Goal: Information Seeking & Learning: Learn about a topic

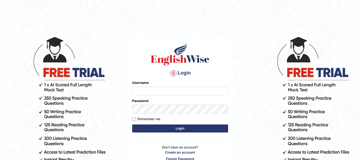
click at [189, 91] on input "Username" at bounding box center [180, 90] width 96 height 9
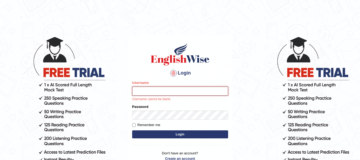
type input "Suman_Gurung"
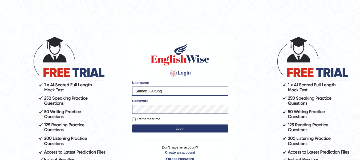
click at [184, 128] on button "Login" at bounding box center [180, 128] width 96 height 8
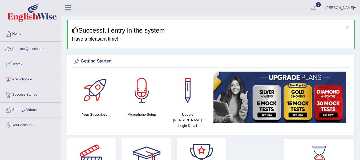
click at [35, 49] on link "Practice Questions" at bounding box center [30, 48] width 61 height 13
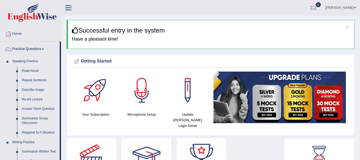
click at [5, 98] on li "Speaking Practice Read Aloud Repeat Sentence Describe Image Re-tell Lecture Ans…" at bounding box center [29, 97] width 59 height 81
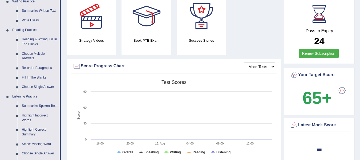
scroll to position [140, 0]
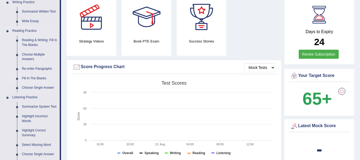
click at [30, 77] on link "Fill In The Blanks" at bounding box center [39, 79] width 40 height 10
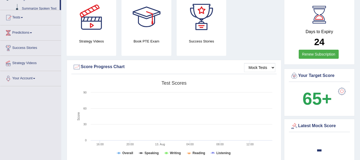
scroll to position [65, 0]
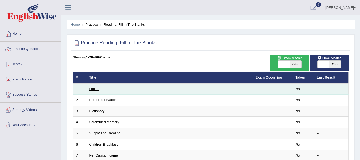
click at [94, 89] on link "Locust" at bounding box center [94, 89] width 10 height 4
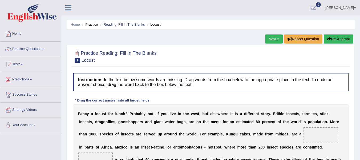
click at [161, 59] on div at bounding box center [211, 56] width 276 height 16
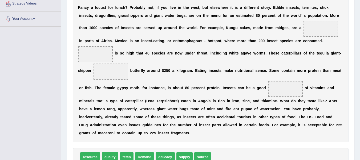
scroll to position [107, 0]
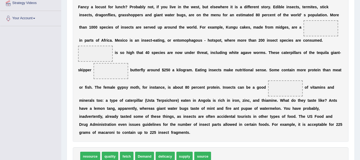
drag, startPoint x: 266, startPoint y: 30, endPoint x: 289, endPoint y: 32, distance: 22.8
click at [289, 32] on div "F a n c y a l o c u s t f o r l u n c h ? P r o b a b l y n o t , i f y o u l i…" at bounding box center [211, 70] width 276 height 144
drag, startPoint x: 183, startPoint y: 157, endPoint x: 321, endPoint y: 31, distance: 186.7
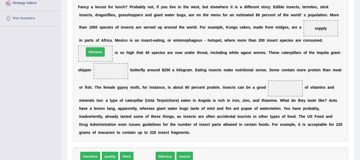
drag, startPoint x: 140, startPoint y: 158, endPoint x: 91, endPoint y: 54, distance: 115.4
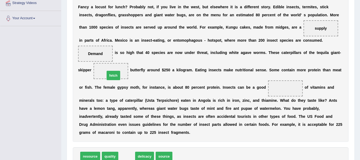
drag, startPoint x: 127, startPoint y: 157, endPoint x: 113, endPoint y: 76, distance: 81.9
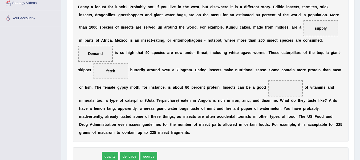
drag, startPoint x: 89, startPoint y: 157, endPoint x: 96, endPoint y: 172, distance: 16.4
drag, startPoint x: 147, startPoint y: 157, endPoint x: 293, endPoint y: 93, distance: 159.7
click at [244, 146] on div "Instructions: In the text below some words are missing. Drag words from the box…" at bounding box center [210, 74] width 279 height 220
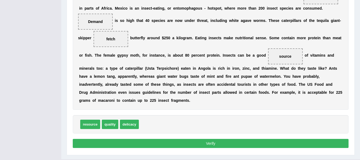
click at [244, 146] on button "Verify" at bounding box center [211, 143] width 276 height 9
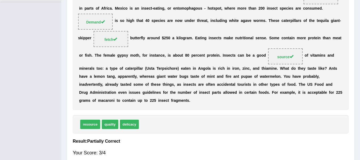
click at [244, 146] on div "Your Score: 3/4" at bounding box center [211, 152] width 276 height 13
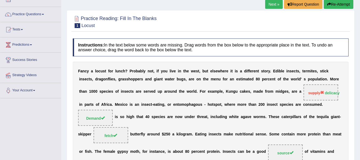
scroll to position [24, 0]
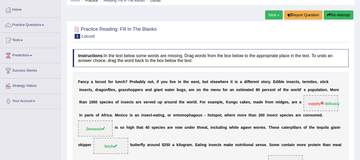
click at [269, 13] on link "Next »" at bounding box center [274, 14] width 18 height 9
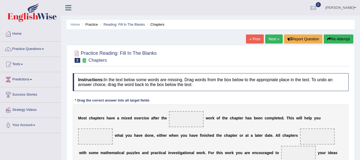
click at [189, 52] on div at bounding box center [211, 56] width 276 height 16
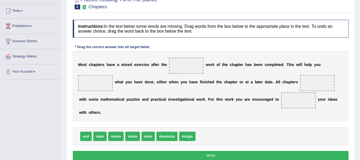
scroll to position [64, 0]
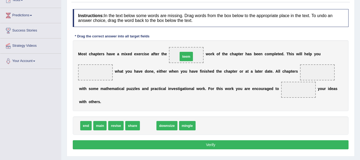
drag, startPoint x: 149, startPoint y: 124, endPoint x: 187, endPoint y: 55, distance: 78.9
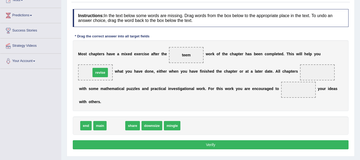
drag, startPoint x: 114, startPoint y: 125, endPoint x: 99, endPoint y: 72, distance: 55.4
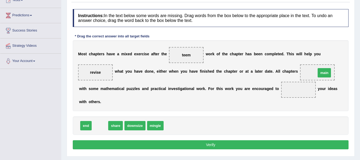
drag, startPoint x: 94, startPoint y: 126, endPoint x: 320, endPoint y: 73, distance: 232.0
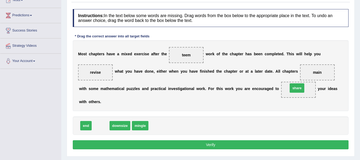
drag, startPoint x: 97, startPoint y: 126, endPoint x: 294, endPoint y: 89, distance: 199.9
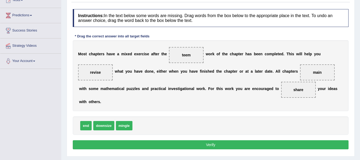
click at [213, 145] on button "Verify" at bounding box center [211, 144] width 276 height 9
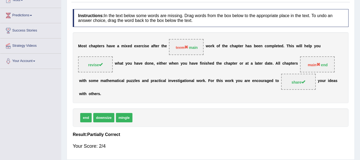
click at [268, 62] on b "a" at bounding box center [268, 63] width 2 height 4
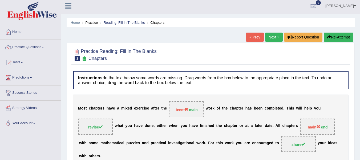
scroll to position [0, 0]
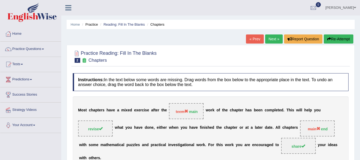
click at [268, 41] on link "Next »" at bounding box center [274, 38] width 18 height 9
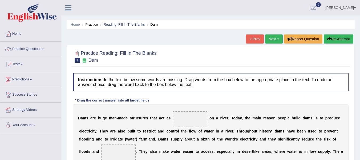
click at [240, 60] on div at bounding box center [211, 56] width 276 height 16
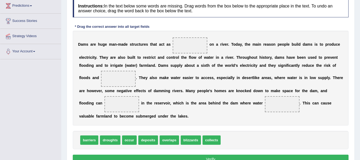
scroll to position [75, 0]
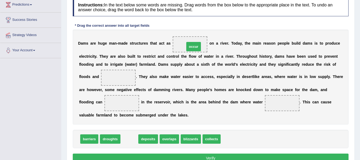
drag, startPoint x: 127, startPoint y: 138, endPoint x: 190, endPoint y: 46, distance: 111.0
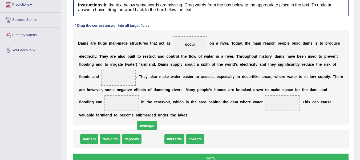
drag, startPoint x: 150, startPoint y: 140, endPoint x: 145, endPoint y: 132, distance: 9.9
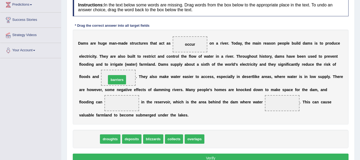
drag, startPoint x: 87, startPoint y: 141, endPoint x: 115, endPoint y: 82, distance: 65.4
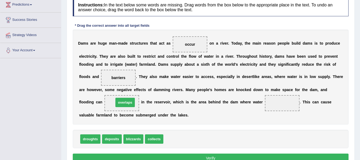
drag, startPoint x: 173, startPoint y: 141, endPoint x: 123, endPoint y: 104, distance: 61.8
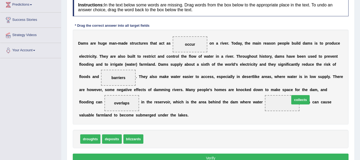
drag, startPoint x: 152, startPoint y: 139, endPoint x: 306, endPoint y: 100, distance: 159.3
click at [143, 155] on button "Verify" at bounding box center [211, 157] width 276 height 9
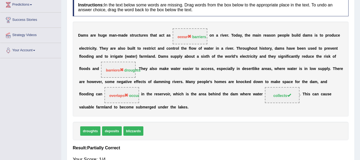
click at [212, 139] on div "droughts deposits blizzards" at bounding box center [211, 131] width 276 height 18
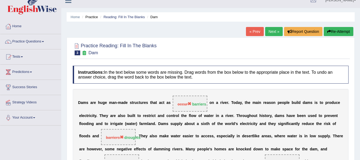
scroll to position [0, 0]
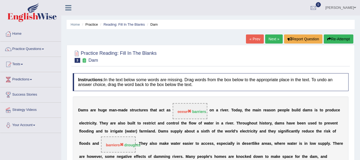
click at [269, 40] on link "Next »" at bounding box center [274, 38] width 18 height 9
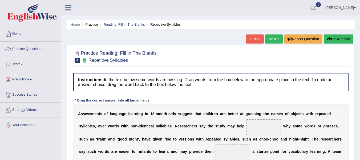
click at [252, 59] on div at bounding box center [211, 56] width 276 height 16
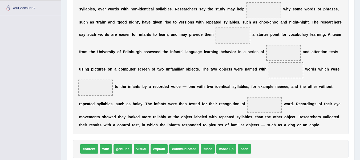
scroll to position [117, 0]
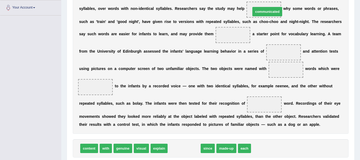
drag, startPoint x: 178, startPoint y: 145, endPoint x: 260, endPoint y: 8, distance: 159.8
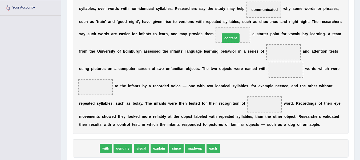
drag, startPoint x: 89, startPoint y: 149, endPoint x: 231, endPoint y: 38, distance: 179.9
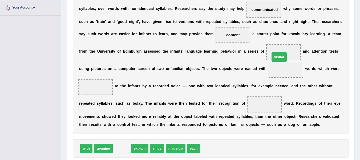
drag, startPoint x: 121, startPoint y: 150, endPoint x: 278, endPoint y: 59, distance: 181.9
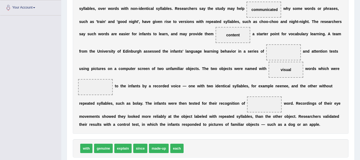
drag, startPoint x: 285, startPoint y: 75, endPoint x: 287, endPoint y: 68, distance: 7.2
click at [287, 68] on span "visual" at bounding box center [286, 70] width 35 height 16
drag, startPoint x: 287, startPoint y: 68, endPoint x: 286, endPoint y: 50, distance: 17.9
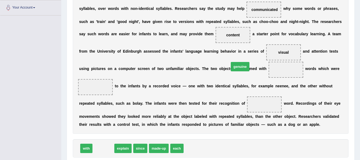
drag, startPoint x: 106, startPoint y: 147, endPoint x: 252, endPoint y: 63, distance: 168.8
click at [250, 63] on span "genuine" at bounding box center [240, 66] width 19 height 9
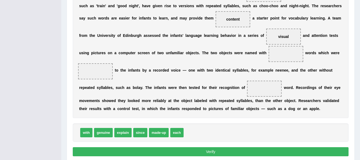
scroll to position [133, 0]
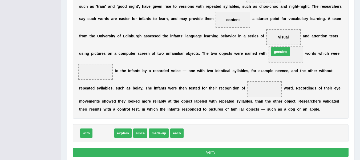
drag, startPoint x: 100, startPoint y: 133, endPoint x: 277, endPoint y: 52, distance: 195.1
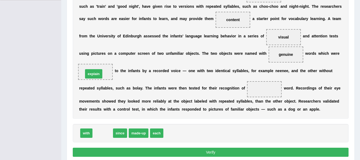
drag, startPoint x: 100, startPoint y: 134, endPoint x: 91, endPoint y: 73, distance: 61.3
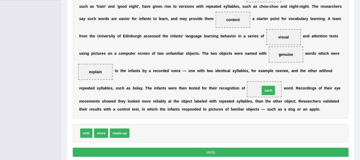
drag, startPoint x: 141, startPoint y: 131, endPoint x: 271, endPoint y: 89, distance: 137.5
click at [238, 154] on button "Verify" at bounding box center [211, 151] width 276 height 9
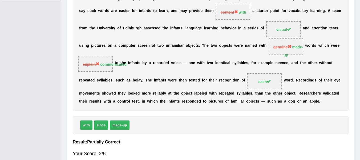
click at [236, 132] on div "with since made-up" at bounding box center [211, 125] width 276 height 18
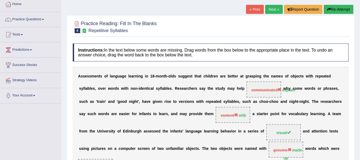
scroll to position [29, 0]
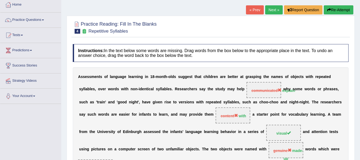
click at [275, 12] on link "Next »" at bounding box center [274, 9] width 18 height 9
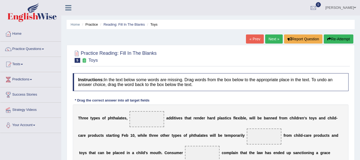
click at [229, 59] on div at bounding box center [211, 56] width 276 height 16
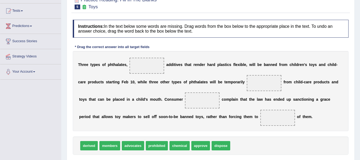
scroll to position [64, 0]
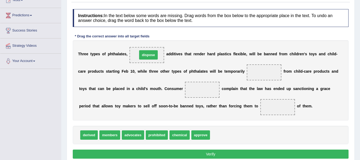
drag, startPoint x: 224, startPoint y: 135, endPoint x: 151, endPoint y: 55, distance: 108.0
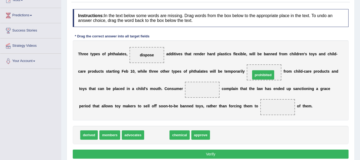
drag, startPoint x: 155, startPoint y: 137, endPoint x: 260, endPoint y: 76, distance: 120.5
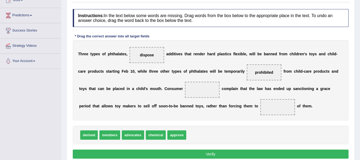
drag, startPoint x: 169, startPoint y: 122, endPoint x: 179, endPoint y: 134, distance: 16.3
click at [179, 134] on div "Instructions: In the text below some words are missing. Drag words from the box…" at bounding box center [210, 84] width 279 height 156
drag, startPoint x: 177, startPoint y: 134, endPoint x: 200, endPoint y: 86, distance: 52.9
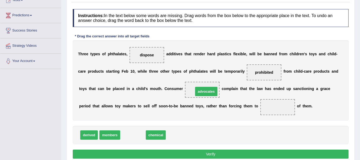
drag, startPoint x: 137, startPoint y: 134, endPoint x: 210, endPoint y: 91, distance: 85.3
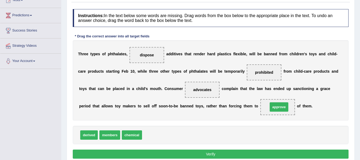
drag, startPoint x: 153, startPoint y: 134, endPoint x: 279, endPoint y: 106, distance: 129.2
click at [238, 155] on button "Verify" at bounding box center [211, 153] width 276 height 9
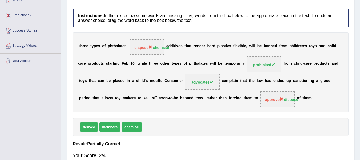
click at [246, 135] on div "derived members chemical" at bounding box center [211, 127] width 276 height 18
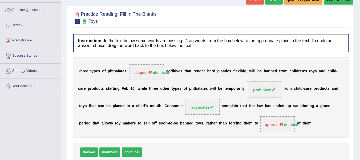
scroll to position [32, 0]
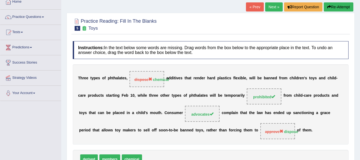
click at [276, 3] on link "Next »" at bounding box center [274, 6] width 18 height 9
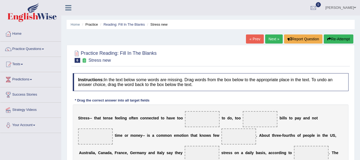
click at [217, 35] on div "Home Practice Reading: Fill In The Blanks Stress new « Prev Next » Report Quest…" at bounding box center [210, 133] width 299 height 267
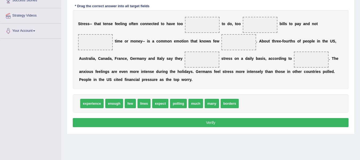
scroll to position [96, 0]
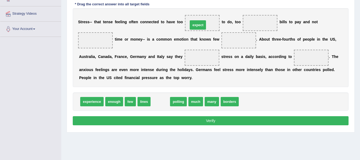
drag, startPoint x: 163, startPoint y: 101, endPoint x: 200, endPoint y: 24, distance: 86.2
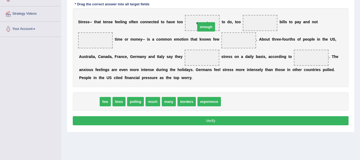
drag, startPoint x: 89, startPoint y: 102, endPoint x: 206, endPoint y: 27, distance: 138.9
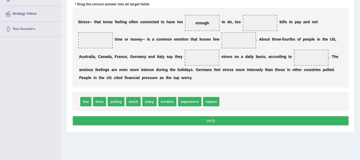
click at [199, 123] on button "Verify" at bounding box center [211, 120] width 276 height 9
drag, startPoint x: 130, startPoint y: 103, endPoint x: 251, endPoint y: 26, distance: 143.3
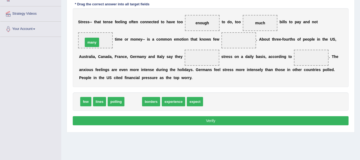
drag, startPoint x: 134, startPoint y: 101, endPoint x: 93, endPoint y: 42, distance: 72.2
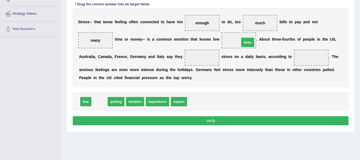
drag, startPoint x: 101, startPoint y: 101, endPoint x: 244, endPoint y: 42, distance: 155.6
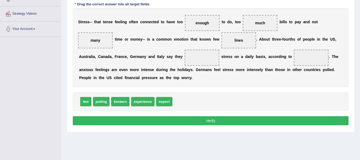
click at [146, 100] on span "experience" at bounding box center [142, 101] width 23 height 9
drag, startPoint x: 146, startPoint y: 100, endPoint x: 201, endPoint y: 55, distance: 71.0
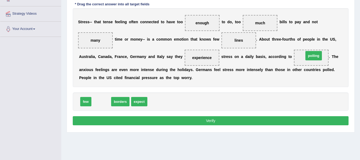
drag, startPoint x: 105, startPoint y: 104, endPoint x: 317, endPoint y: 58, distance: 217.5
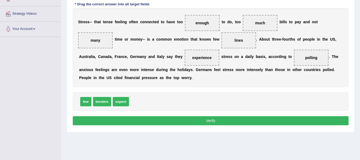
click at [208, 118] on button "Verify" at bounding box center [211, 120] width 276 height 9
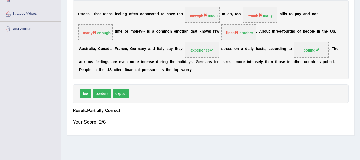
click at [208, 118] on div "Your Score: 2/6" at bounding box center [211, 121] width 276 height 13
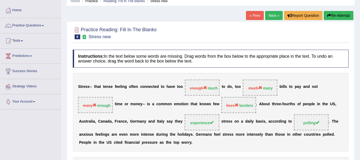
scroll to position [0, 0]
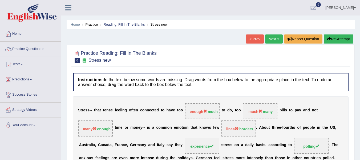
click at [276, 38] on link "Next »" at bounding box center [274, 38] width 18 height 9
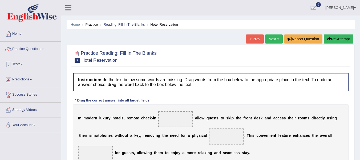
click at [237, 58] on div at bounding box center [211, 56] width 276 height 16
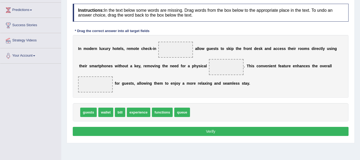
scroll to position [75, 0]
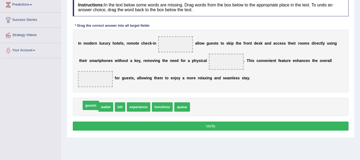
drag, startPoint x: 86, startPoint y: 109, endPoint x: 89, endPoint y: 107, distance: 2.9
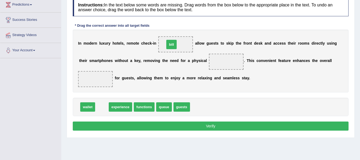
drag, startPoint x: 104, startPoint y: 106, endPoint x: 174, endPoint y: 44, distance: 93.5
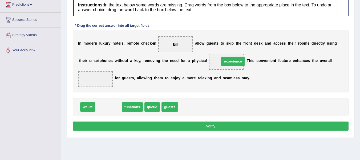
drag, startPoint x: 107, startPoint y: 109, endPoint x: 227, endPoint y: 63, distance: 128.7
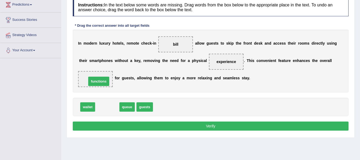
drag, startPoint x: 107, startPoint y: 108, endPoint x: 98, endPoint y: 81, distance: 28.0
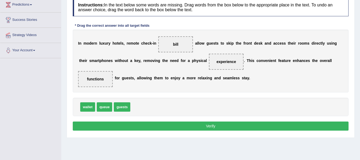
click at [129, 126] on button "Verify" at bounding box center [211, 125] width 276 height 9
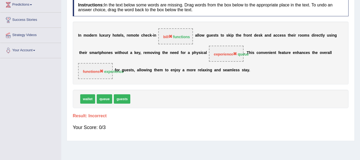
click at [205, 78] on div "I n m o d e r n l u x u r y h o t e l s , r e m o t e c h e c k - i n bill func…" at bounding box center [211, 53] width 276 height 63
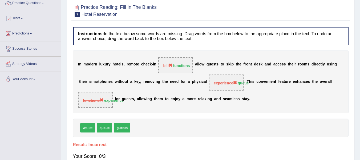
scroll to position [21, 0]
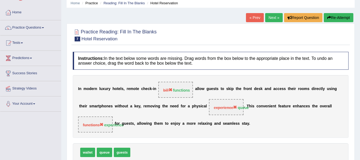
click at [330, 15] on button "Re-Attempt" at bounding box center [339, 17] width 30 height 9
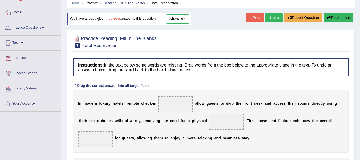
click at [156, 89] on div "Instructions: In the text below some words are missing. Drag words from the box…" at bounding box center [210, 125] width 279 height 139
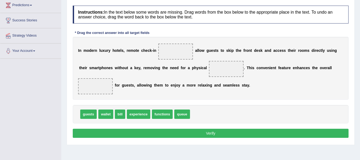
scroll to position [75, 0]
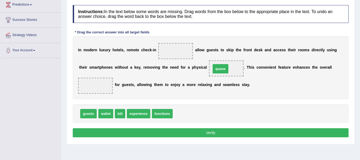
drag, startPoint x: 182, startPoint y: 113, endPoint x: 221, endPoint y: 69, distance: 58.8
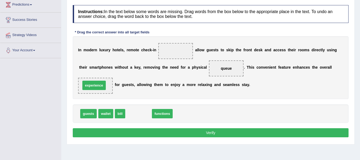
drag, startPoint x: 135, startPoint y: 114, endPoint x: 91, endPoint y: 87, distance: 52.1
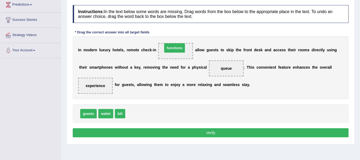
drag, startPoint x: 138, startPoint y: 115, endPoint x: 175, endPoint y: 52, distance: 73.4
click at [194, 132] on button "Verify" at bounding box center [211, 132] width 276 height 9
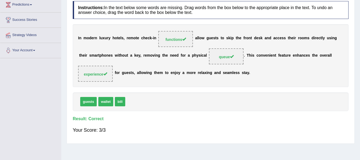
click at [194, 132] on div "Your Score: 3/3" at bounding box center [211, 129] width 276 height 13
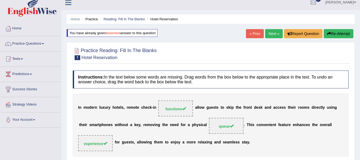
scroll to position [0, 0]
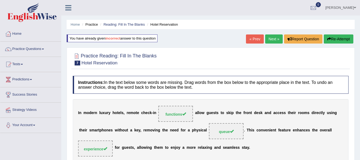
click at [275, 38] on link "Next »" at bounding box center [274, 38] width 18 height 9
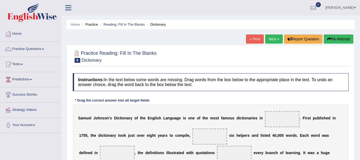
click at [213, 45] on div "Practice Reading: Fill In The Blanks 8 Dictionary Instructions: In the text bel…" at bounding box center [211, 141] width 288 height 193
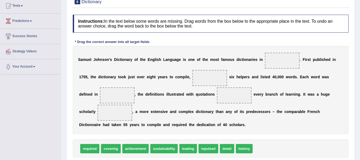
scroll to position [64, 0]
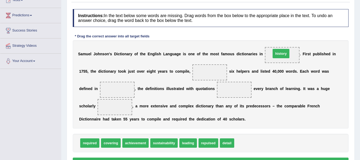
drag, startPoint x: 243, startPoint y: 142, endPoint x: 280, endPoint y: 53, distance: 95.9
drag, startPoint x: 225, startPoint y: 143, endPoint x: 113, endPoint y: 92, distance: 123.4
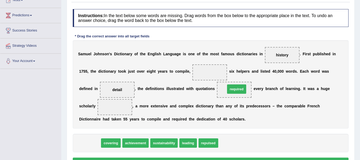
drag, startPoint x: 91, startPoint y: 146, endPoint x: 237, endPoint y: 92, distance: 156.3
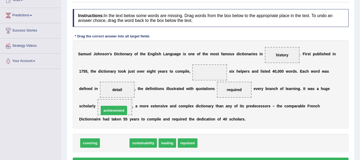
drag, startPoint x: 119, startPoint y: 143, endPoint x: 118, endPoint y: 111, distance: 32.5
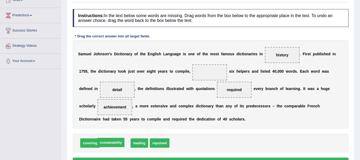
drag, startPoint x: 118, startPoint y: 146, endPoint x: 113, endPoint y: 147, distance: 5.1
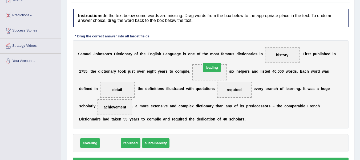
drag, startPoint x: 111, startPoint y: 144, endPoint x: 213, endPoint y: 69, distance: 125.9
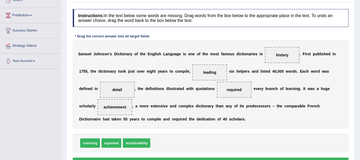
click at [190, 129] on div "Instructions: In the text below some words are missing. Drag words from the box…" at bounding box center [210, 88] width 279 height 164
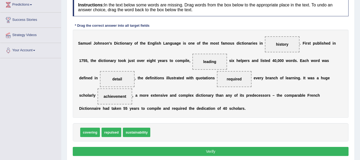
click at [205, 149] on button "Verify" at bounding box center [211, 151] width 276 height 9
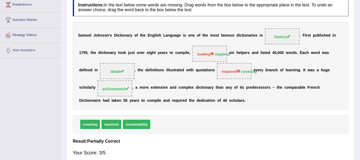
click at [223, 134] on div "Instructions: In the text below some words are missing. Drag words from the box…" at bounding box center [210, 79] width 279 height 167
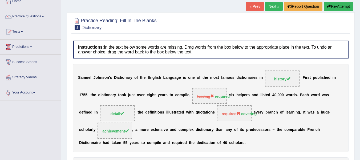
scroll to position [32, 0]
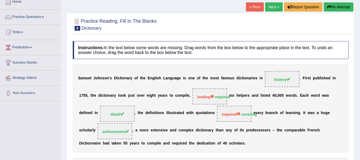
click at [274, 9] on link "Next »" at bounding box center [274, 6] width 18 height 9
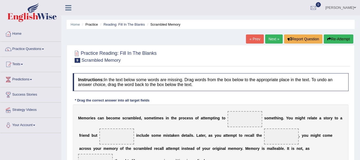
click at [206, 15] on ul "Suman Gurung Toggle navigation Username: Suman_Gurung Access Type: Online Subsc…" at bounding box center [255, 7] width 209 height 15
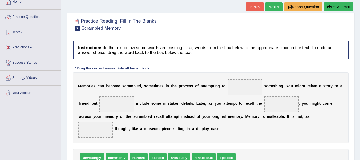
scroll to position [43, 0]
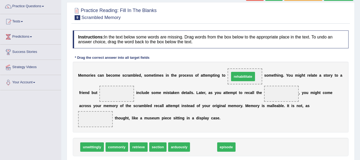
drag, startPoint x: 207, startPoint y: 149, endPoint x: 247, endPoint y: 78, distance: 80.7
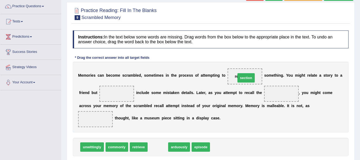
drag, startPoint x: 156, startPoint y: 150, endPoint x: 244, endPoint y: 81, distance: 111.9
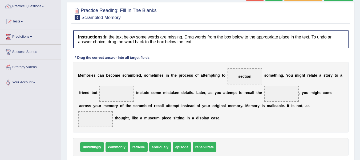
drag, startPoint x: 305, startPoint y: 78, endPoint x: 321, endPoint y: 75, distance: 16.7
click at [321, 75] on div "M e m o r i e s c a n b e c o m e s c r a m b l e d , s o m e t i m e s i n t h…" at bounding box center [211, 97] width 276 height 71
drag, startPoint x: 181, startPoint y: 145, endPoint x: 115, endPoint y: 94, distance: 82.7
click at [224, 101] on div "M e m o r i e s c a n b e c o m e s c r a m b l e d , s o m e t i m e s i n t h…" at bounding box center [211, 97] width 276 height 71
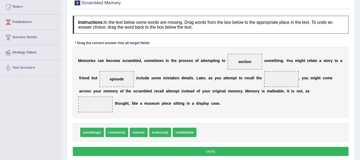
scroll to position [64, 0]
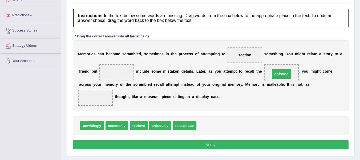
drag, startPoint x: 122, startPoint y: 72, endPoint x: 289, endPoint y: 73, distance: 166.4
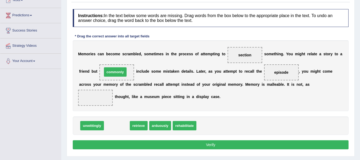
drag, startPoint x: 124, startPoint y: 127, endPoint x: 122, endPoint y: 73, distance: 53.6
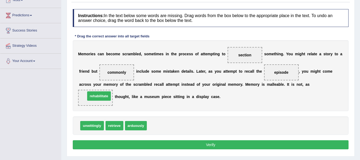
drag, startPoint x: 157, startPoint y: 123, endPoint x: 95, endPoint y: 93, distance: 68.4
click at [128, 144] on button "Verify" at bounding box center [211, 144] width 276 height 9
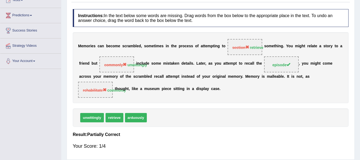
click at [165, 124] on div "unwittingly retrieve arduously" at bounding box center [211, 117] width 276 height 18
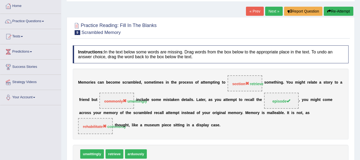
scroll to position [11, 0]
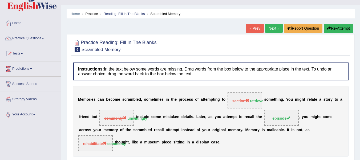
click at [273, 27] on link "Next »" at bounding box center [274, 28] width 18 height 9
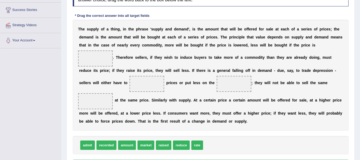
scroll to position [85, 0]
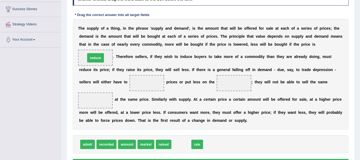
drag, startPoint x: 181, startPoint y: 146, endPoint x: 95, endPoint y: 60, distance: 121.6
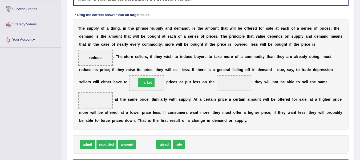
drag, startPoint x: 142, startPoint y: 147, endPoint x: 142, endPoint y: 85, distance: 62.1
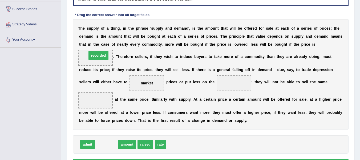
drag, startPoint x: 103, startPoint y: 146, endPoint x: 95, endPoint y: 57, distance: 88.9
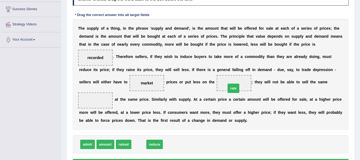
drag, startPoint x: 139, startPoint y: 147, endPoint x: 234, endPoint y: 87, distance: 112.8
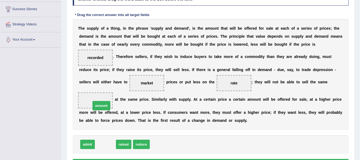
drag, startPoint x: 103, startPoint y: 145, endPoint x: 97, endPoint y: 103, distance: 42.4
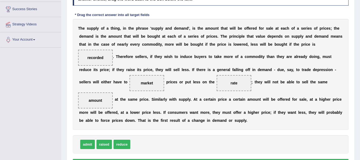
click at [159, 134] on div "Instructions: In the text below some words are missing. Drag words from the box…" at bounding box center [210, 78] width 279 height 187
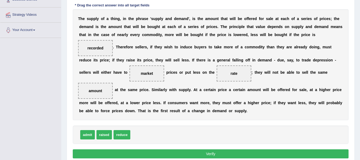
scroll to position [96, 0]
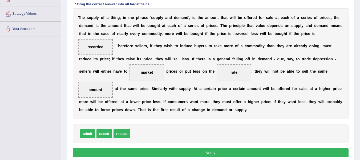
click at [169, 151] on button "Verify" at bounding box center [211, 152] width 276 height 9
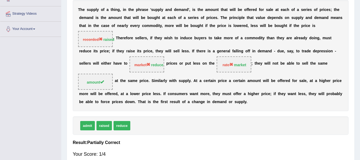
click at [169, 151] on div "Your Score: 1/4" at bounding box center [211, 153] width 276 height 13
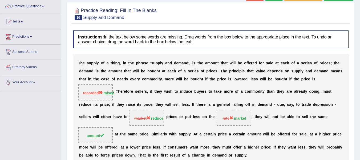
scroll to position [32, 0]
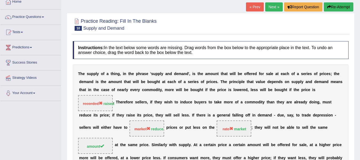
click at [335, 6] on button "Re-Attempt" at bounding box center [339, 6] width 30 height 9
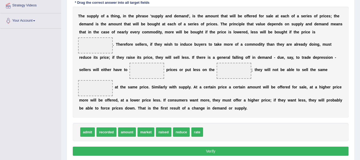
scroll to position [107, 0]
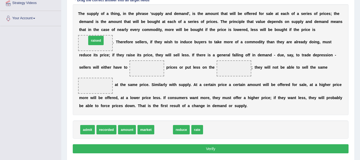
drag, startPoint x: 165, startPoint y: 130, endPoint x: 96, endPoint y: 42, distance: 111.3
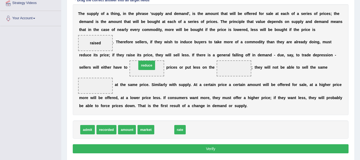
drag, startPoint x: 161, startPoint y: 131, endPoint x: 143, endPoint y: 69, distance: 64.8
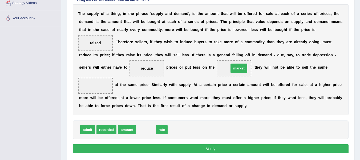
drag, startPoint x: 143, startPoint y: 129, endPoint x: 244, endPoint y: 67, distance: 118.2
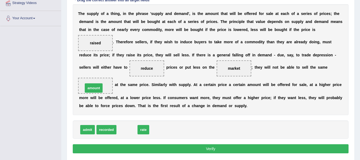
drag, startPoint x: 128, startPoint y: 131, endPoint x: 95, endPoint y: 91, distance: 52.7
click at [117, 149] on button "Verify" at bounding box center [211, 148] width 276 height 9
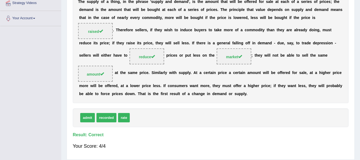
click at [151, 132] on h4 "Result:" at bounding box center [211, 134] width 276 height 5
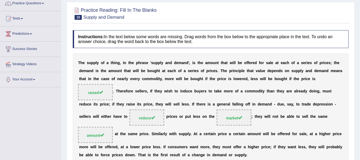
scroll to position [0, 0]
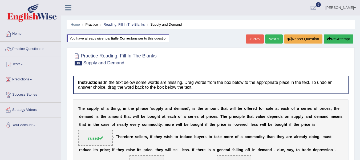
click at [276, 41] on link "Next »" at bounding box center [274, 38] width 18 height 9
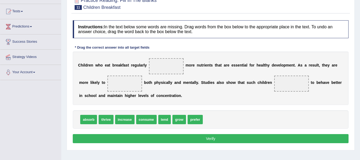
scroll to position [53, 0]
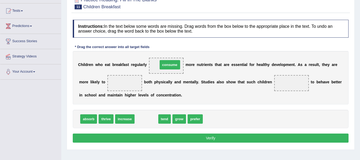
drag, startPoint x: 144, startPoint y: 120, endPoint x: 168, endPoint y: 66, distance: 59.0
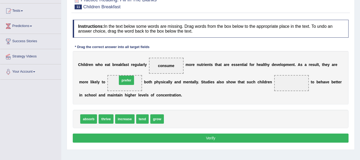
drag, startPoint x: 174, startPoint y: 119, endPoint x: 128, endPoint y: 82, distance: 59.0
drag, startPoint x: 105, startPoint y: 119, endPoint x: 228, endPoint y: 89, distance: 126.3
click at [113, 114] on span "thrive" at bounding box center [106, 118] width 15 height 9
drag, startPoint x: 105, startPoint y: 119, endPoint x: 296, endPoint y: 85, distance: 194.1
click at [140, 139] on button "Verify" at bounding box center [211, 137] width 276 height 9
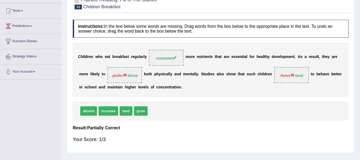
click at [174, 119] on div "absorb increase tend grow" at bounding box center [211, 111] width 276 height 18
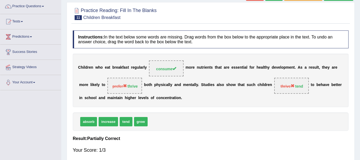
scroll to position [11, 0]
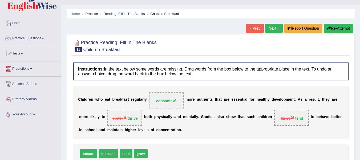
click at [334, 28] on button "Re-Attempt" at bounding box center [339, 28] width 30 height 9
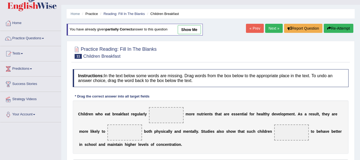
click at [253, 70] on h4 "Instructions: In the text below some words are missing. Drag words from the box…" at bounding box center [211, 78] width 276 height 18
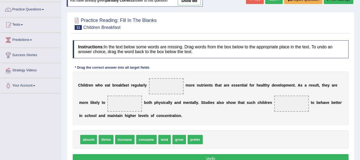
scroll to position [64, 0]
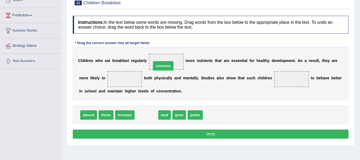
drag, startPoint x: 153, startPoint y: 115, endPoint x: 170, endPoint y: 66, distance: 51.9
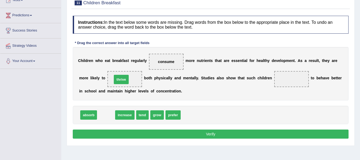
drag, startPoint x: 106, startPoint y: 116, endPoint x: 121, endPoint y: 81, distance: 38.3
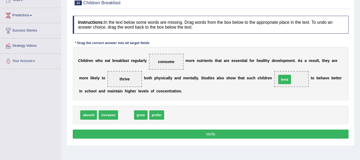
drag, startPoint x: 123, startPoint y: 115, endPoint x: 290, endPoint y: 80, distance: 171.2
click at [257, 133] on button "Verify" at bounding box center [211, 133] width 276 height 9
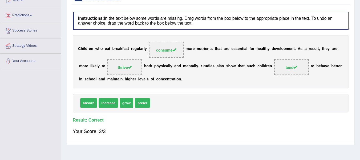
click at [262, 127] on div "Your Score: 3/3" at bounding box center [211, 131] width 276 height 13
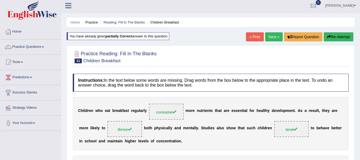
scroll to position [0, 0]
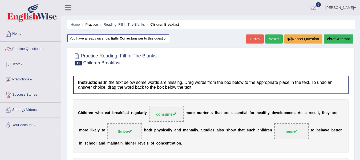
click at [277, 42] on link "Next »" at bounding box center [274, 38] width 18 height 9
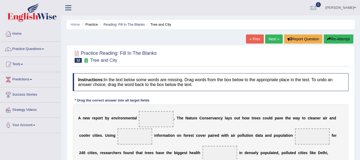
click at [262, 62] on div at bounding box center [211, 56] width 276 height 16
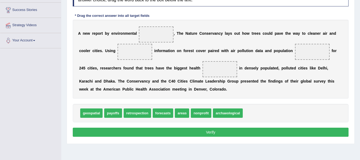
scroll to position [85, 0]
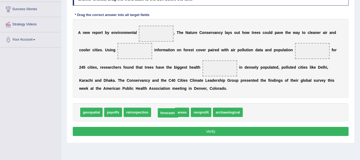
drag, startPoint x: 161, startPoint y: 115, endPoint x: 166, endPoint y: 117, distance: 5.2
drag, startPoint x: 159, startPoint y: 111, endPoint x: 156, endPoint y: 36, distance: 75.3
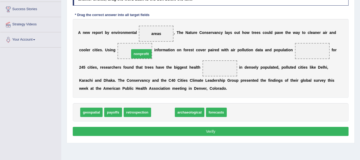
drag, startPoint x: 169, startPoint y: 114, endPoint x: 146, endPoint y: 55, distance: 63.4
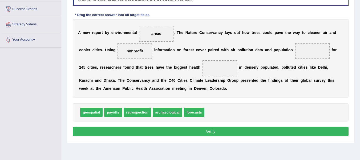
drag, startPoint x: 213, startPoint y: 55, endPoint x: 231, endPoint y: 53, distance: 18.0
click at [231, 53] on div "A n e w r e p o r t b y e n v i r o n m e n t a l areas , T h e N a t u r e C o…" at bounding box center [211, 58] width 276 height 79
drag, startPoint x: 191, startPoint y: 114, endPoint x: 290, endPoint y: 70, distance: 108.6
click at [272, 75] on span "forecasts" at bounding box center [261, 79] width 21 height 9
drag, startPoint x: 186, startPoint y: 111, endPoint x: 301, endPoint y: 50, distance: 129.8
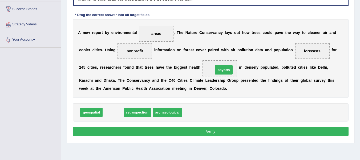
drag, startPoint x: 110, startPoint y: 113, endPoint x: 228, endPoint y: 70, distance: 125.0
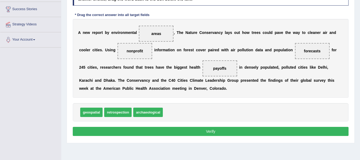
click at [218, 134] on button "Verify" at bounding box center [211, 131] width 276 height 9
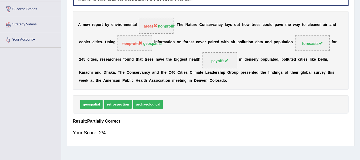
click at [218, 134] on div "Your Score: 2/4" at bounding box center [211, 132] width 276 height 13
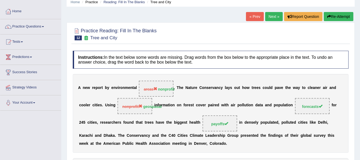
scroll to position [11, 0]
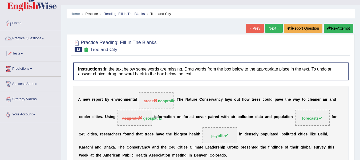
click at [42, 41] on link "Practice Questions" at bounding box center [30, 37] width 61 height 13
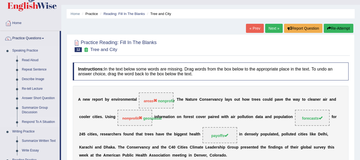
click at [33, 119] on link "Respond To A Situation" at bounding box center [39, 122] width 40 height 10
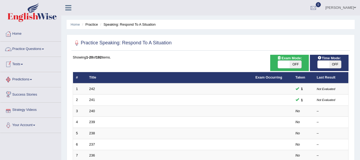
click at [46, 48] on link "Practice Questions" at bounding box center [30, 48] width 61 height 13
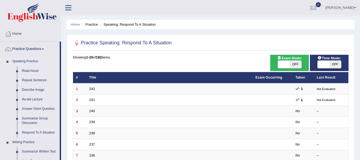
click at [2, 86] on li "Speaking Practice Read Aloud Repeat Sentence Describe Image Re-tell Lecture Ans…" at bounding box center [29, 97] width 59 height 81
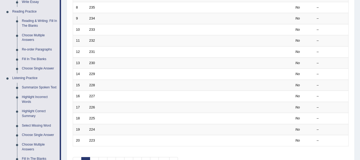
scroll to position [160, 0]
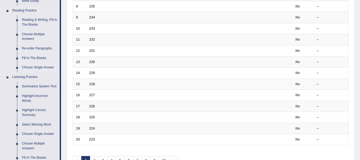
click at [37, 65] on link "Choose Single Answer" at bounding box center [39, 68] width 40 height 10
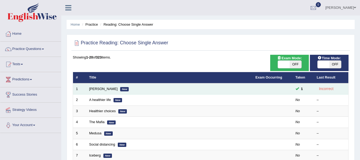
click at [225, 92] on td "[PERSON_NAME] New" at bounding box center [169, 88] width 166 height 11
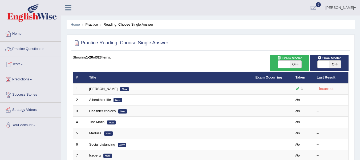
click at [35, 54] on link "Practice Questions" at bounding box center [30, 48] width 61 height 13
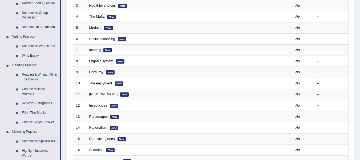
scroll to position [107, 0]
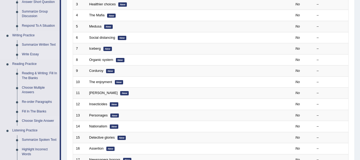
click at [35, 53] on link "Write Essay" at bounding box center [39, 55] width 40 height 10
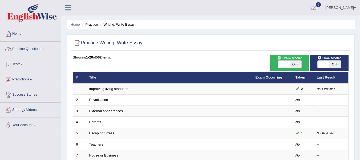
click at [33, 47] on link "Practice Questions" at bounding box center [30, 48] width 61 height 13
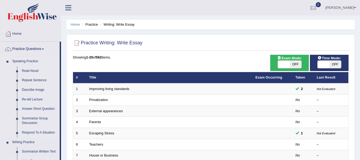
click at [6, 95] on li "Speaking Practice Read Aloud Repeat Sentence Describe Image Re-tell Lecture Ans…" at bounding box center [29, 97] width 59 height 81
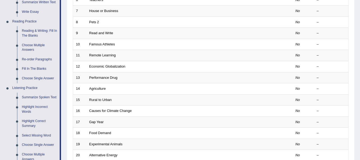
scroll to position [175, 0]
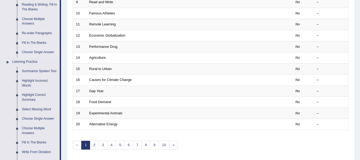
click at [39, 52] on link "Choose Single Answer" at bounding box center [39, 52] width 40 height 10
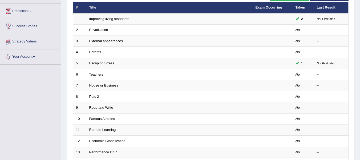
scroll to position [104, 0]
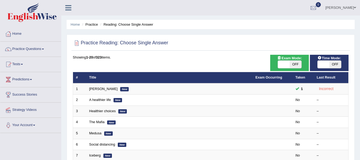
click at [41, 47] on link "Practice Questions" at bounding box center [30, 48] width 61 height 13
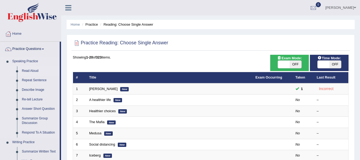
click at [34, 72] on link "Read Aloud" at bounding box center [39, 71] width 40 height 10
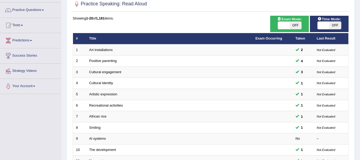
scroll to position [1, 0]
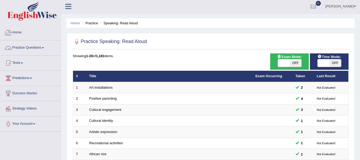
click at [42, 49] on link "Practice Questions" at bounding box center [30, 46] width 61 height 13
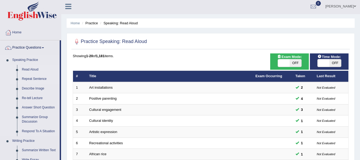
click at [35, 79] on link "Repeat Sentence" at bounding box center [39, 79] width 40 height 10
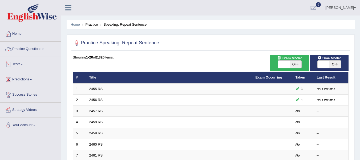
click at [44, 47] on link "Practice Questions" at bounding box center [30, 48] width 61 height 13
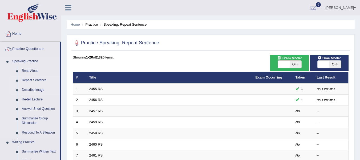
click at [35, 89] on link "Describe Image" at bounding box center [39, 90] width 40 height 10
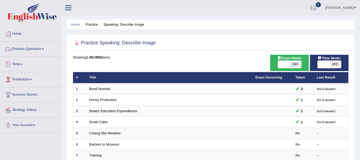
click at [46, 47] on link "Practice Questions" at bounding box center [30, 48] width 61 height 13
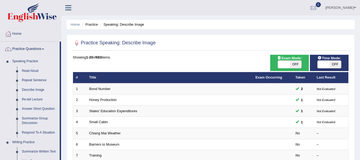
click at [37, 101] on link "Re-tell Lecture" at bounding box center [39, 100] width 40 height 10
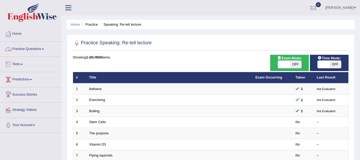
click at [48, 48] on link "Practice Questions" at bounding box center [30, 48] width 61 height 13
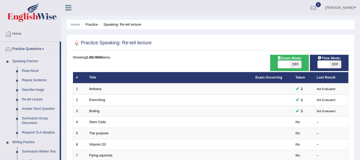
click at [29, 121] on link "Summarize Group Discussion" at bounding box center [39, 121] width 40 height 14
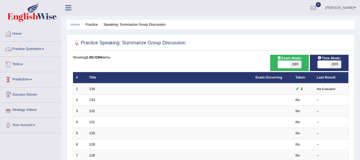
click at [47, 44] on link "Practice Questions" at bounding box center [30, 48] width 61 height 13
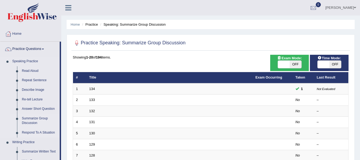
click at [36, 132] on link "Respond To A Situation" at bounding box center [39, 133] width 40 height 10
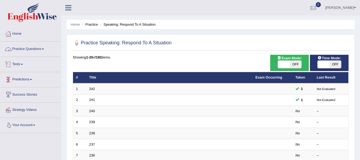
click at [46, 51] on link "Practice Questions" at bounding box center [30, 48] width 61 height 13
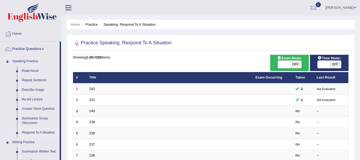
click at [8, 100] on li "Speaking Practice Read Aloud Repeat Sentence Describe Image Re-tell Lecture Ans…" at bounding box center [29, 97] width 59 height 81
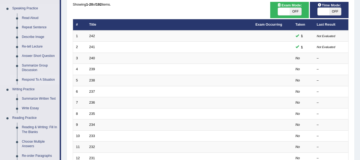
scroll to position [53, 0]
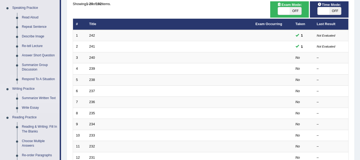
click at [28, 99] on link "Summarize Written Text" at bounding box center [39, 98] width 40 height 10
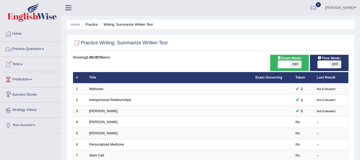
click at [30, 52] on link "Practice Questions" at bounding box center [30, 48] width 61 height 13
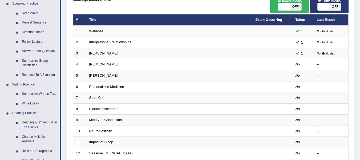
scroll to position [85, 0]
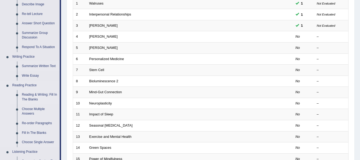
click at [30, 95] on link "Reading & Writing: Fill In The Blanks" at bounding box center [39, 97] width 40 height 14
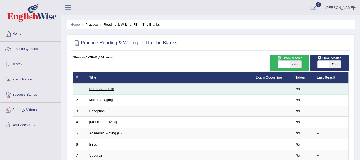
click at [94, 90] on link "Death Sentence" at bounding box center [101, 89] width 25 height 4
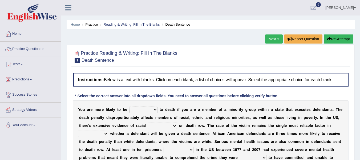
click at [119, 90] on div "Instructions: Below is a text with blanks. Click on each blank, a list of choic…" at bounding box center [210, 131] width 279 height 123
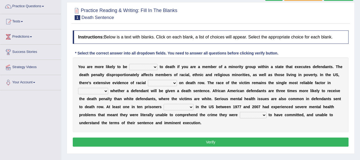
scroll to position [53, 0]
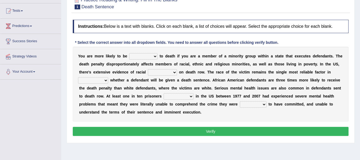
click at [139, 57] on select "penalized blamed complained sentenced" at bounding box center [143, 56] width 28 height 6
select select "blamed"
click at [129, 53] on select "penalized blamed complained sentenced" at bounding box center [143, 56] width 28 height 6
click at [162, 71] on select "bias equality appearance background" at bounding box center [162, 72] width 29 height 6
select select "equality"
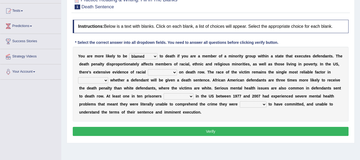
click at [148, 69] on select "bias equality appearance background" at bounding box center [162, 72] width 29 height 6
click at [91, 78] on select "determining adjoining undermining examining" at bounding box center [93, 80] width 30 height 6
select select "determining"
click at [78, 77] on select "determining adjoining undermining examining" at bounding box center [93, 80] width 30 height 6
click at [98, 81] on select "determining adjoining undermining examining" at bounding box center [93, 80] width 30 height 6
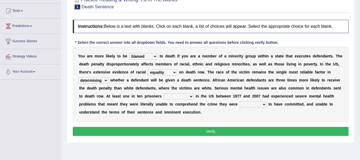
drag, startPoint x: 98, startPoint y: 81, endPoint x: 219, endPoint y: 80, distance: 120.8
click at [219, 80] on div "Y o u a r e m o r e l i k e l y t o b e penalized blamed complained sentenced t…" at bounding box center [211, 84] width 276 height 75
click at [168, 97] on select "electrocuted persecuted executed captured" at bounding box center [179, 96] width 30 height 6
select select "captured"
click at [164, 93] on select "electrocuted persecuted executed captured" at bounding box center [179, 96] width 30 height 6
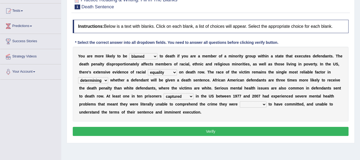
click at [249, 104] on select "alleged acclaimed persuaded claimed" at bounding box center [253, 104] width 27 height 6
select select "claimed"
click at [240, 101] on select "alleged acclaimed persuaded claimed" at bounding box center [253, 104] width 27 height 6
click at [248, 131] on button "Verify" at bounding box center [211, 131] width 276 height 9
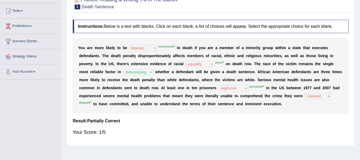
click at [248, 131] on div "Your Score: 1/5" at bounding box center [211, 132] width 276 height 13
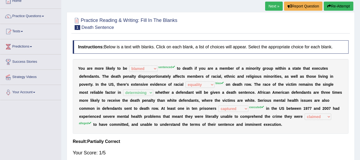
scroll to position [32, 0]
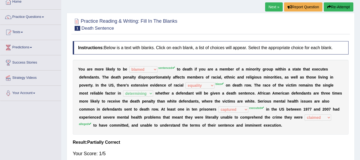
click at [345, 9] on button "Re-Attempt" at bounding box center [339, 6] width 30 height 9
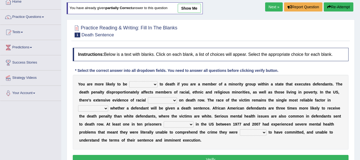
click at [141, 84] on select "penalized blamed complained sentenced" at bounding box center [143, 84] width 28 height 6
select select "sentenced"
click at [129, 81] on select "penalized blamed complained sentenced" at bounding box center [143, 84] width 28 height 6
click at [160, 99] on select "bias equality appearance background" at bounding box center [162, 100] width 29 height 6
select select "bias"
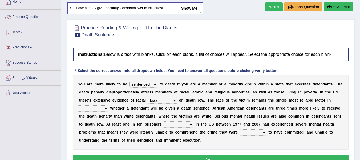
click at [148, 97] on select "bias equality appearance background" at bounding box center [162, 100] width 29 height 6
click at [93, 107] on select "determining adjoining undermining examining" at bounding box center [93, 108] width 30 height 6
select select "examining"
click at [78, 105] on select "determining adjoining undermining examining" at bounding box center [93, 108] width 30 height 6
click at [174, 124] on select "electrocuted persecuted executed captured" at bounding box center [179, 124] width 30 height 6
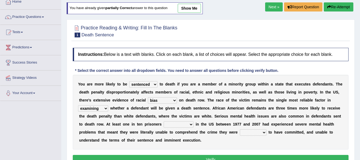
select select "executed"
click at [164, 121] on select "electrocuted persecuted executed captured" at bounding box center [179, 124] width 30 height 6
click at [261, 132] on select "alleged acclaimed persuaded claimed" at bounding box center [253, 132] width 27 height 6
select select "alleged"
click at [240, 129] on select "alleged acclaimed persuaded claimed" at bounding box center [253, 132] width 27 height 6
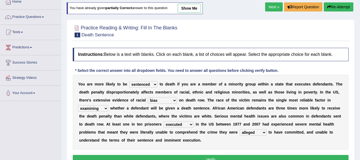
click at [237, 157] on button "Verify" at bounding box center [211, 159] width 276 height 9
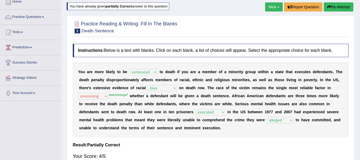
click at [237, 144] on h4 "Result:" at bounding box center [211, 144] width 276 height 5
click at [41, 14] on link "Practice Questions" at bounding box center [30, 16] width 61 height 13
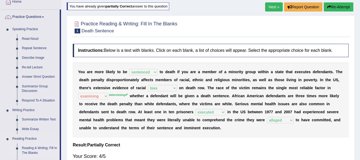
click at [37, 148] on link "Reading & Writing: Fill In The Blanks" at bounding box center [39, 150] width 40 height 14
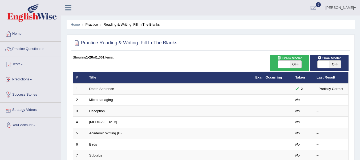
click at [178, 23] on ul "Home Practice Reading & Writing: Fill In The Blanks" at bounding box center [211, 24] width 288 height 9
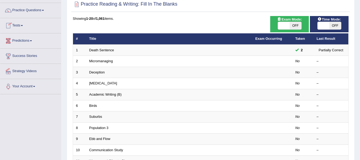
scroll to position [32, 0]
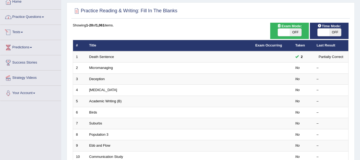
click at [30, 17] on link "Practice Questions" at bounding box center [30, 16] width 61 height 13
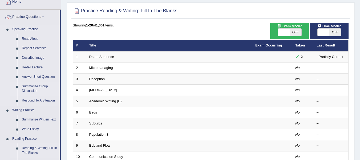
click at [15, 95] on li "Summarize Group Discussion" at bounding box center [35, 89] width 50 height 14
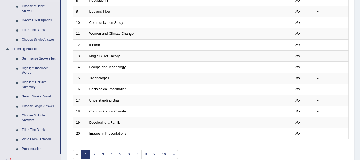
scroll to position [167, 0]
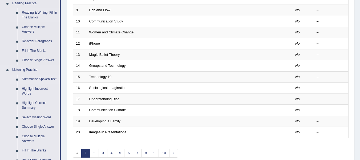
click at [43, 77] on link "Summarize Spoken Text" at bounding box center [39, 79] width 40 height 10
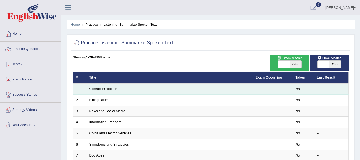
click at [111, 91] on td "Climate Prediction" at bounding box center [169, 88] width 166 height 11
click at [112, 89] on link "Climate Prediction" at bounding box center [103, 89] width 28 height 4
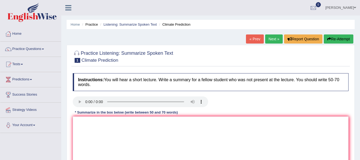
click at [245, 95] on div "Instructions: You will hear a short lecture. Write a summary for a fellow stude…" at bounding box center [210, 122] width 279 height 104
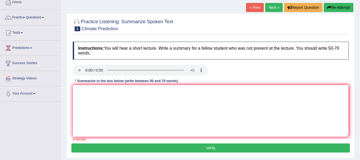
scroll to position [32, 0]
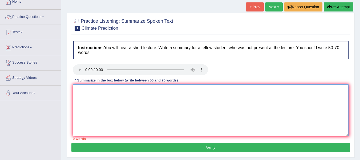
click at [206, 108] on textarea at bounding box center [211, 110] width 276 height 52
click at [106, 91] on textarea at bounding box center [211, 110] width 276 height 52
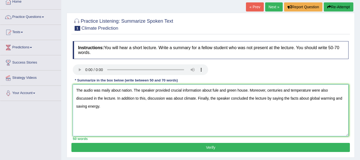
click at [196, 98] on textarea "The audio was maily about nation. The speaker provided crucial information abou…" at bounding box center [211, 110] width 276 height 52
click at [131, 90] on textarea "The audio was maily about nation. The speaker provided crucial information abou…" at bounding box center [211, 110] width 276 height 52
click at [282, 90] on textarea "The audio was maily about nation. The speaker provided crucial information abou…" at bounding box center [211, 110] width 276 height 52
type textarea "The audio was maily about nation. The speaker provided crucial information abou…"
click at [246, 151] on button "Verify" at bounding box center [210, 147] width 279 height 9
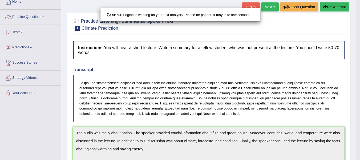
click at [259, 117] on div "Our A.I. Engine is working on your text analysis! Please be patient. It may tak…" at bounding box center [180, 80] width 360 height 160
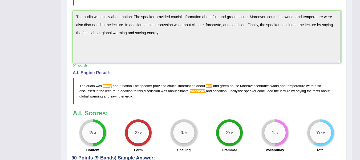
scroll to position [149, 0]
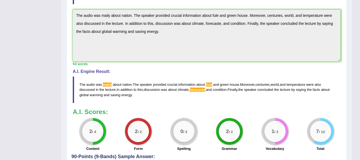
click at [236, 104] on div "Instructions: You will hear a short lecture. Write a summary for a fellow stude…" at bounding box center [206, 37] width 271 height 233
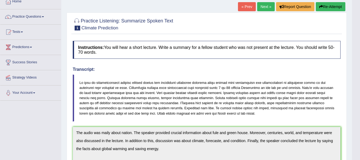
scroll to position [32, 0]
click at [265, 8] on link "Next »" at bounding box center [266, 6] width 18 height 9
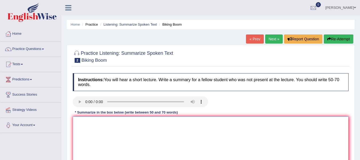
click at [99, 122] on textarea at bounding box center [211, 142] width 276 height 52
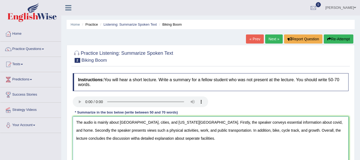
click at [144, 153] on textarea "The audio is mainly about [GEOGRAPHIC_DATA], cities, and [US_STATE][GEOGRAPHIC_…" at bounding box center [211, 142] width 276 height 52
type textarea "The audio is mainly about [GEOGRAPHIC_DATA], cities, and [US_STATE][GEOGRAPHIC_…"
click at [265, 94] on div "Instructions: You will hear a short lecture. Write a summary for a fellow stude…" at bounding box center [210, 122] width 279 height 104
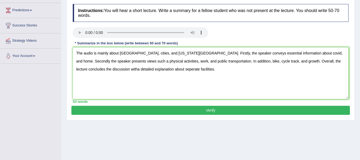
scroll to position [96, 0]
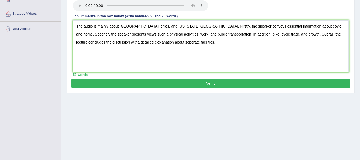
click at [206, 85] on button "Verify" at bounding box center [210, 83] width 279 height 9
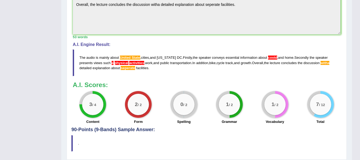
scroll to position [198, 0]
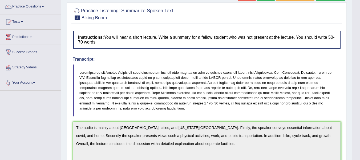
scroll to position [38, 0]
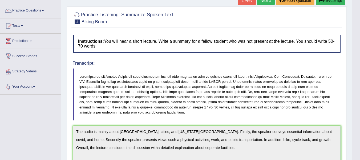
click at [264, 2] on link "Next »" at bounding box center [266, 0] width 18 height 9
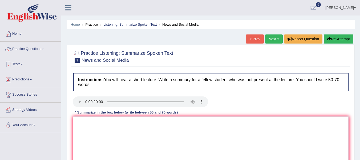
click at [237, 99] on div at bounding box center [210, 102] width 281 height 12
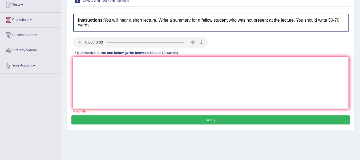
scroll to position [65, 0]
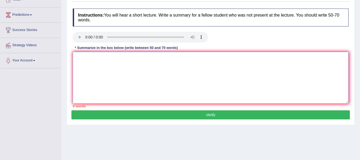
click at [91, 57] on textarea at bounding box center [211, 78] width 276 height 52
click at [95, 57] on textarea "This audion was" at bounding box center [211, 78] width 276 height 52
click at [111, 57] on textarea "This audio was" at bounding box center [211, 78] width 276 height 52
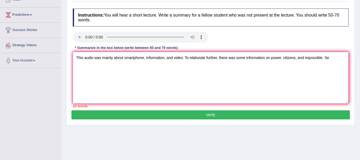
click at [190, 58] on textarea "This audio was mainly about smartphone, information, and video. To elaborate fu…" at bounding box center [211, 78] width 276 height 52
click at [342, 58] on textarea "This audio was mainly about smartphone, information, and video. Firstly, to ela…" at bounding box center [211, 78] width 276 height 52
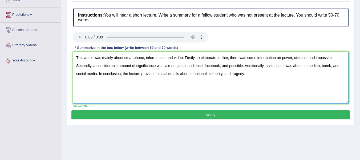
type textarea "This audio was mainly about smartphone, information, and video. Firstly, to ela…"
click at [230, 115] on button "Verify" at bounding box center [210, 114] width 279 height 9
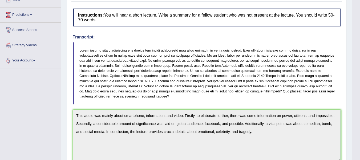
click at [247, 104] on blockquote at bounding box center [207, 73] width 268 height 62
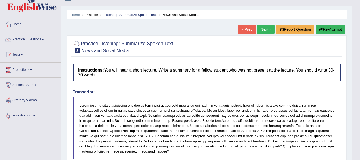
scroll to position [0, 0]
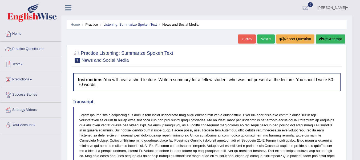
click at [42, 50] on link "Practice Questions" at bounding box center [30, 48] width 61 height 13
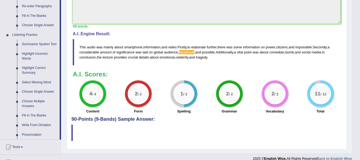
scroll to position [203, 0]
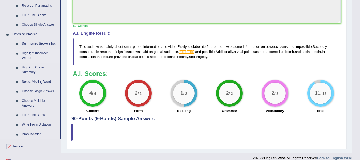
click at [32, 53] on link "Highlight Incorrect Words" at bounding box center [39, 56] width 40 height 14
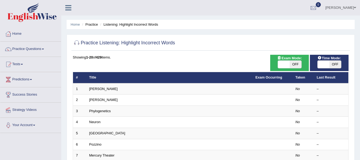
click at [32, 53] on link "Practice Questions" at bounding box center [30, 48] width 61 height 13
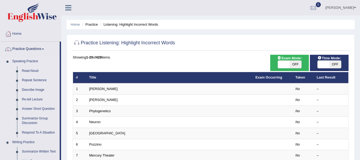
click at [4, 91] on li "Speaking Practice Read Aloud Repeat Sentence Describe Image Re-tell Lecture Ans…" at bounding box center [29, 97] width 59 height 81
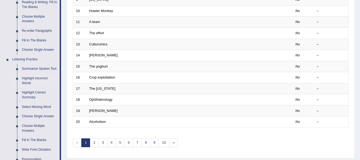
scroll to position [179, 0]
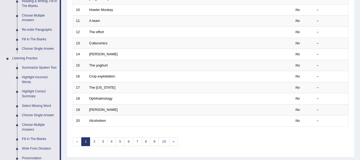
click at [40, 65] on link "Summarize Spoken Text" at bounding box center [39, 68] width 40 height 10
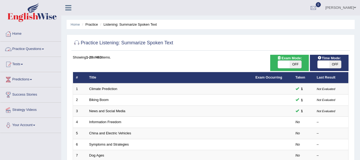
click at [42, 53] on link "Practice Questions" at bounding box center [30, 48] width 61 height 13
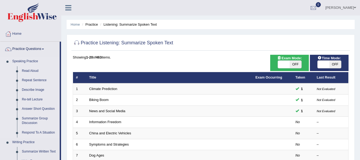
click at [3, 104] on li "Speaking Practice Read Aloud Repeat Sentence Describe Image Re-tell Lecture Ans…" at bounding box center [29, 97] width 59 height 81
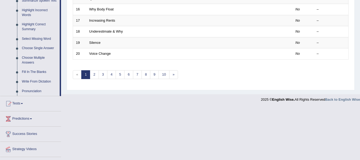
scroll to position [258, 0]
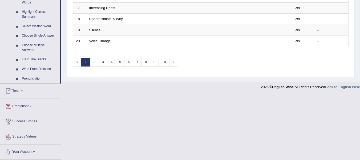
click at [7, 30] on li "Listening Practice Summarize Spoken Text Highlight Incorrect Words Highlight Co…" at bounding box center [29, 28] width 59 height 109
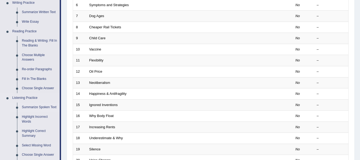
scroll to position [147, 0]
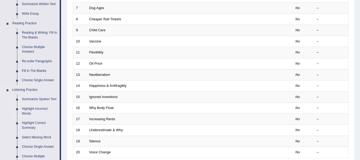
click at [31, 109] on link "Highlight Incorrect Words" at bounding box center [39, 111] width 40 height 14
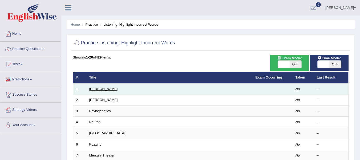
click at [96, 87] on link "[PERSON_NAME]" at bounding box center [103, 89] width 29 height 4
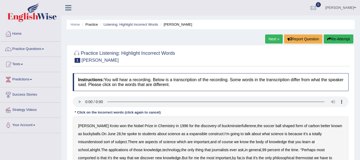
click at [112, 65] on div "Practice Listening: Highlight Incorrect Words 1 [PERSON_NAME]" at bounding box center [210, 57] width 279 height 19
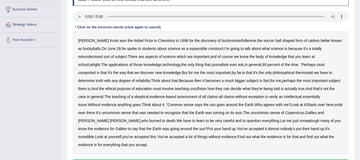
scroll to position [85, 0]
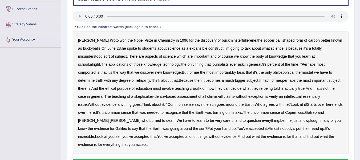
click at [194, 50] on div "[PERSON_NAME] won the Nobel Prize in Chemistry in [DATE] for the discovery of b…" at bounding box center [211, 92] width 276 height 123
click at [196, 48] on b "expansible" at bounding box center [199, 48] width 18 height 4
click at [96, 70] on b "comported" at bounding box center [87, 72] width 18 height 4
click at [296, 72] on b "thermostat" at bounding box center [305, 72] width 18 height 4
click at [170, 91] on div "[PERSON_NAME] won the Nobel Prize in Chemistry in [DATE] for the discovery of b…" at bounding box center [211, 92] width 276 height 123
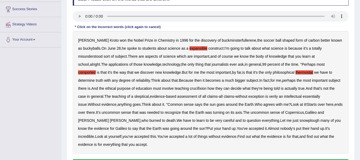
click at [190, 89] on b "crucifixion" at bounding box center [198, 88] width 17 height 4
click at [269, 98] on b "verily" at bounding box center [273, 96] width 9 height 4
click at [300, 120] on b "snowplough" at bounding box center [310, 120] width 20 height 4
click at [224, 159] on button "Verify" at bounding box center [211, 163] width 276 height 9
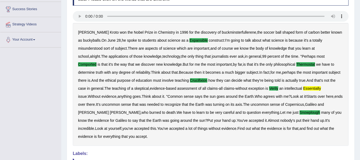
click at [250, 137] on div "[PERSON_NAME] won the Nobel Prize in Chemistry in [DATE] for the discovery of b…" at bounding box center [211, 84] width 276 height 123
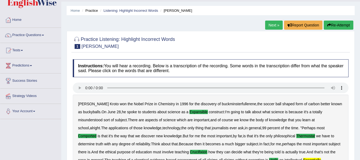
scroll to position [0, 0]
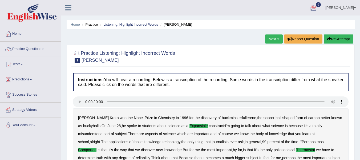
click at [272, 40] on link "Next »" at bounding box center [274, 38] width 18 height 9
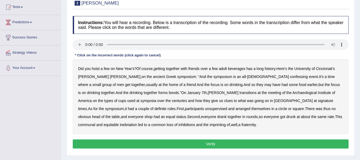
scroll to position [85, 0]
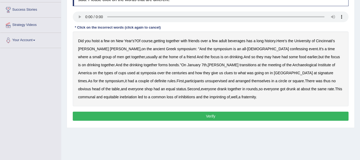
click at [290, 49] on b "confessing" at bounding box center [299, 49] width 18 height 4
click at [289, 58] on b "some" at bounding box center [293, 57] width 9 height 4
click at [318, 75] on b "signature" at bounding box center [325, 73] width 15 height 4
click at [210, 97] on b "imprinting" at bounding box center [218, 97] width 16 height 4
click at [120, 117] on button "Verify" at bounding box center [211, 115] width 276 height 9
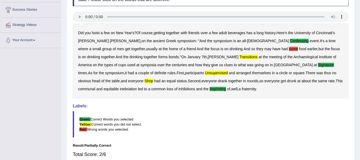
click at [153, 103] on div "Instructions: You will hear a recording. Below is a transcription of the record…" at bounding box center [210, 83] width 279 height 194
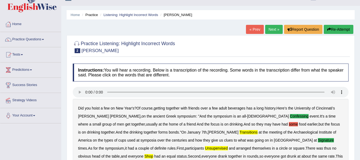
scroll to position [8, 0]
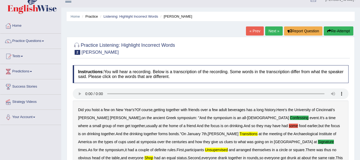
click at [275, 30] on link "Next »" at bounding box center [274, 30] width 18 height 9
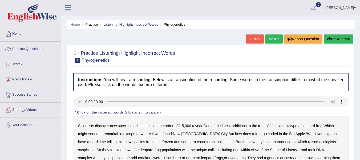
click at [207, 45] on div "Home Practice Listening: Highlight Incorrect Words Phylogenetics « Prev Next » …" at bounding box center [210, 133] width 299 height 267
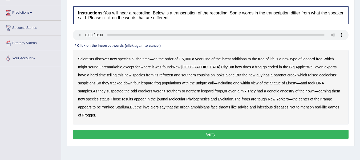
scroll to position [75, 0]
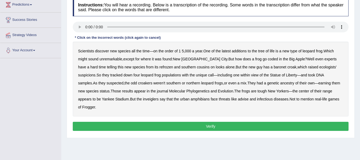
click at [242, 48] on div "Scientists discover new species all the time — on the order of 1 5 , 000 a year…" at bounding box center [211, 79] width 276 height 75
click at [242, 50] on b "additions" at bounding box center [239, 51] width 15 height 4
click at [159, 66] on b "refrozen" at bounding box center [166, 67] width 14 height 4
click at [159, 67] on b "refrozen" at bounding box center [166, 67] width 14 height 4
click at [143, 99] on b "inveiglers" at bounding box center [151, 99] width 16 height 4
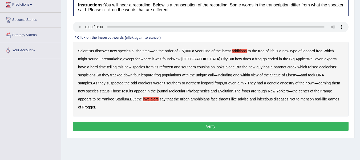
click at [238, 98] on b "advise" at bounding box center [243, 99] width 11 height 4
click at [205, 122] on button "Verify" at bounding box center [211, 126] width 276 height 9
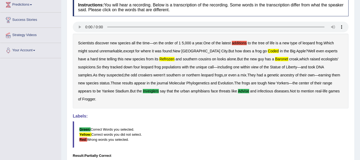
click at [205, 121] on blockquote "Green: Correct Words you selected. Yellow: Correct words you did not select. Re…" at bounding box center [211, 134] width 276 height 26
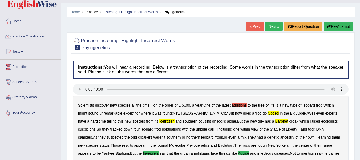
scroll to position [0, 0]
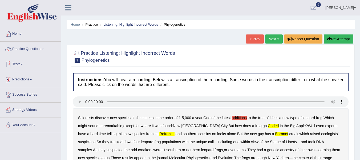
click at [31, 76] on link "Predictions" at bounding box center [30, 78] width 61 height 13
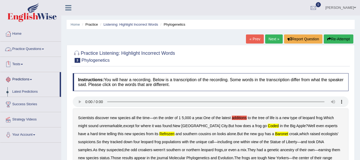
click at [36, 48] on link "Practice Questions" at bounding box center [30, 48] width 61 height 13
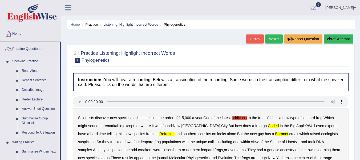
click at [3, 72] on li "Speaking Practice Read Aloud Repeat Sentence Describe Image Re-tell Lecture Ans…" at bounding box center [29, 97] width 59 height 81
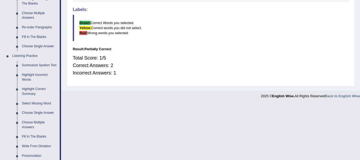
scroll to position [202, 0]
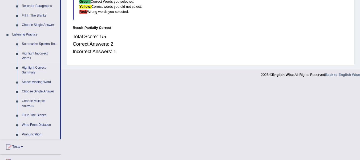
click at [31, 57] on link "Highlight Incorrect Words" at bounding box center [39, 56] width 40 height 14
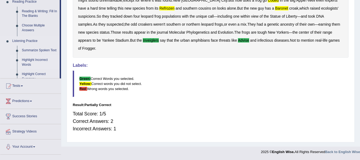
scroll to position [120, 0]
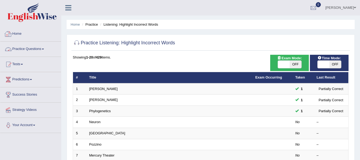
click at [29, 47] on link "Practice Questions" at bounding box center [30, 48] width 61 height 13
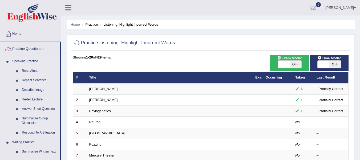
click at [1, 69] on li "Speaking Practice Read Aloud Repeat Sentence Describe Image Re-tell Lecture Ans…" at bounding box center [29, 97] width 59 height 81
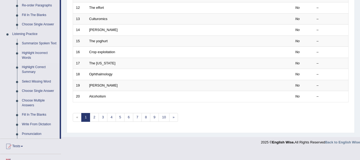
scroll to position [203, 0]
click at [28, 70] on link "Highlight Correct Summary" at bounding box center [39, 69] width 40 height 14
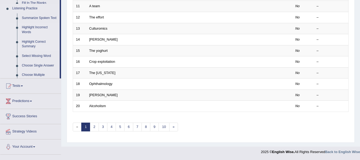
scroll to position [193, 0]
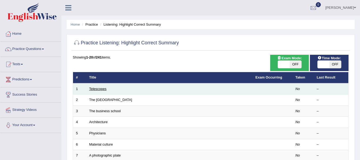
click at [100, 88] on link "Telescopes" at bounding box center [97, 89] width 17 height 4
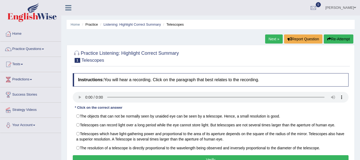
click at [71, 89] on div "Instructions: You will hear a recording. Click on the paragraph that best relat…" at bounding box center [210, 119] width 279 height 98
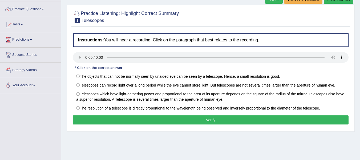
scroll to position [43, 0]
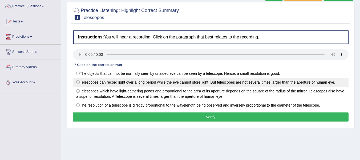
click at [79, 80] on label "Telescopes can record light over a long period while the eye cannot store light…" at bounding box center [211, 82] width 276 height 9
radio input "true"
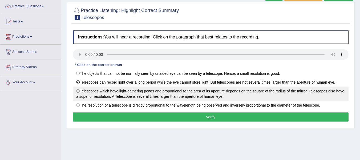
click at [77, 92] on label "Telescopes which have light-gathering power and proportional to the area of its…" at bounding box center [211, 93] width 276 height 14
radio input "true"
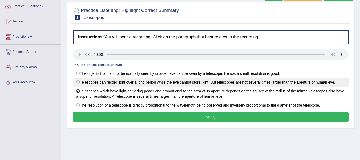
click at [78, 82] on label "Telescopes can record light over a long period while the eye cannot store light…" at bounding box center [211, 82] width 276 height 9
radio input "true"
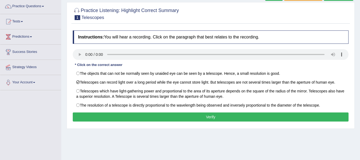
click at [106, 115] on button "Verify" at bounding box center [211, 116] width 276 height 9
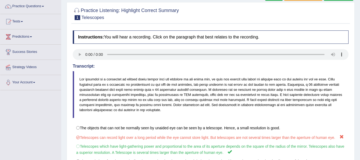
click at [89, 113] on blockquote at bounding box center [211, 94] width 276 height 47
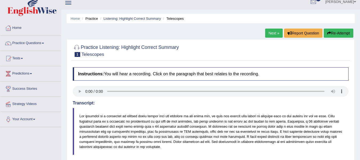
scroll to position [0, 0]
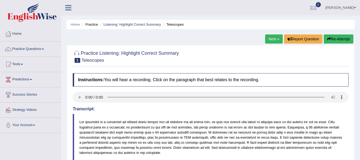
click at [340, 36] on button "Re-Attempt" at bounding box center [339, 38] width 30 height 9
click at [344, 37] on button "Re-Attempt" at bounding box center [339, 38] width 30 height 9
click at [340, 39] on button "Re-Attempt" at bounding box center [339, 38] width 30 height 9
click at [328, 49] on div at bounding box center [211, 56] width 276 height 16
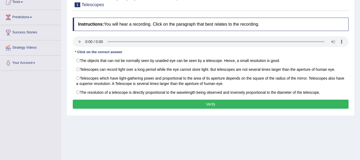
scroll to position [64, 0]
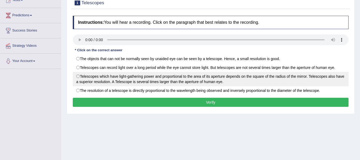
click at [79, 81] on label "Telescopes which have light-gathering power and proportional to the area of its…" at bounding box center [211, 79] width 276 height 14
radio input "true"
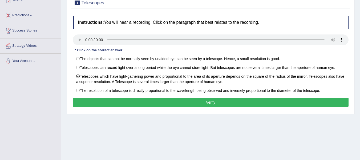
click at [95, 102] on button "Verify" at bounding box center [211, 102] width 276 height 9
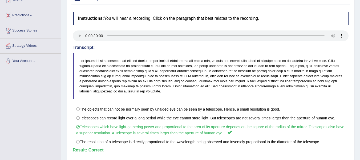
click at [299, 27] on div "Instructions: You will hear a recording. Click on the paragraph that best relat…" at bounding box center [210, 90] width 279 height 163
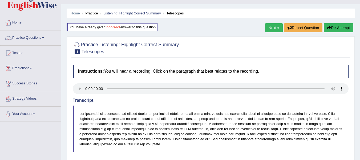
scroll to position [11, 0]
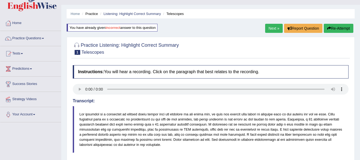
click at [273, 29] on link "Next »" at bounding box center [274, 28] width 18 height 9
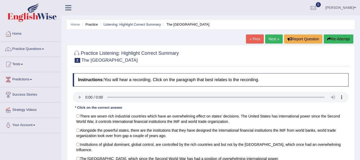
click at [232, 43] on div "Home Practice Listening: Highlight Correct Summary The [GEOGRAPHIC_DATA] « Prev…" at bounding box center [210, 133] width 299 height 267
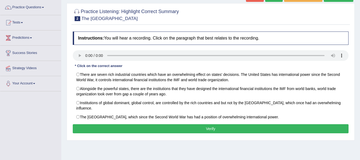
scroll to position [42, 0]
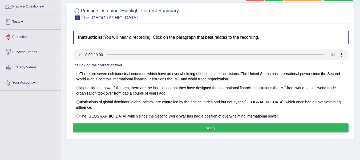
click at [32, 10] on link "Practice Questions" at bounding box center [30, 5] width 61 height 13
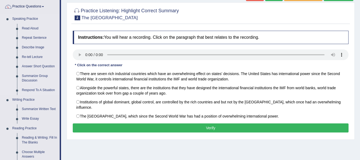
click at [3, 86] on li "Speaking Practice Read Aloud Repeat Sentence Describe Image Re-tell Lecture Ans…" at bounding box center [29, 54] width 59 height 81
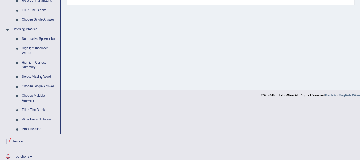
scroll to position [184, 0]
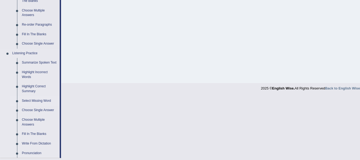
click at [10, 97] on li "Select Missing Word" at bounding box center [35, 101] width 50 height 10
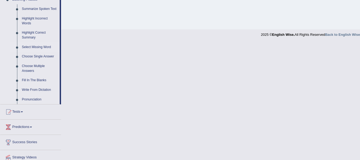
scroll to position [237, 0]
click at [29, 37] on link "Highlight Correct Summary" at bounding box center [39, 36] width 40 height 14
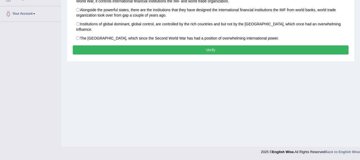
scroll to position [112, 0]
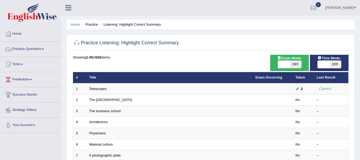
click at [27, 47] on link "Practice Questions" at bounding box center [30, 48] width 61 height 13
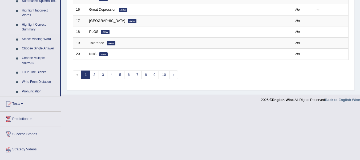
scroll to position [235, 0]
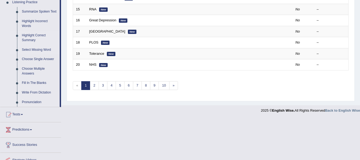
click at [35, 49] on link "Select Missing Word" at bounding box center [39, 50] width 40 height 10
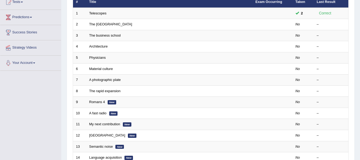
scroll to position [105, 0]
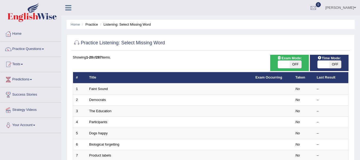
click at [93, 88] on link "Faint Sound" at bounding box center [98, 89] width 19 height 4
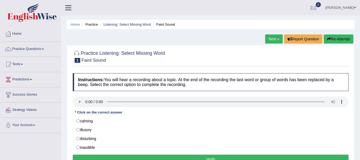
click at [70, 71] on div "Practice Listening: Select Missing Word 1 Faint Sound Instructions: You will he…" at bounding box center [211, 108] width 288 height 126
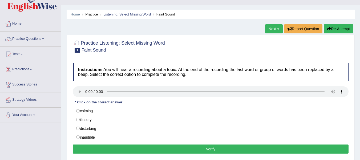
scroll to position [11, 0]
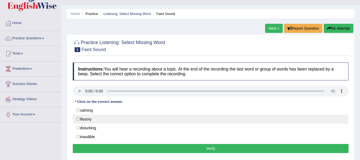
click at [79, 118] on label "illusory" at bounding box center [211, 118] width 276 height 9
radio input "true"
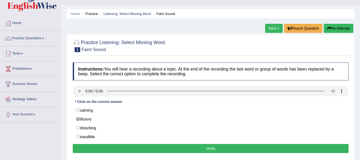
click at [103, 146] on button "Verify" at bounding box center [211, 148] width 276 height 9
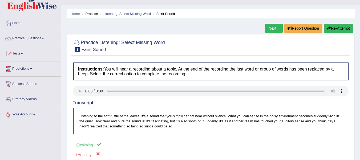
click at [112, 134] on blockquote "Listening to the soft rustle of the leaves, it's a sound that you simply cannot…" at bounding box center [211, 121] width 276 height 26
click at [333, 26] on button "Re-Attempt" at bounding box center [339, 28] width 30 height 9
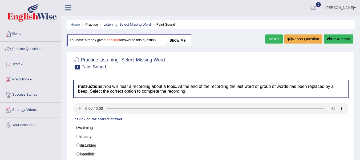
scroll to position [11, 0]
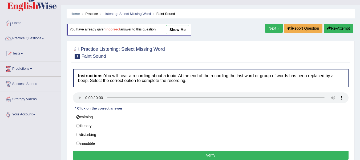
click at [118, 151] on button "Verify" at bounding box center [211, 154] width 276 height 9
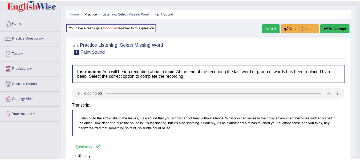
scroll to position [0, 0]
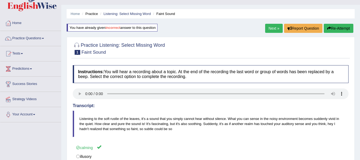
click at [270, 30] on link "Next »" at bounding box center [274, 28] width 18 height 9
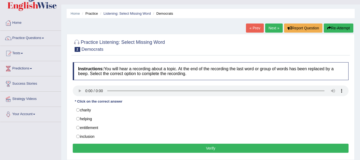
scroll to position [21, 0]
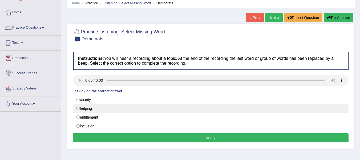
click at [78, 107] on label "helping" at bounding box center [211, 108] width 276 height 9
radio input "true"
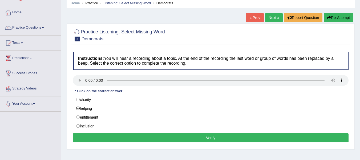
click at [101, 136] on button "Verify" at bounding box center [211, 137] width 276 height 9
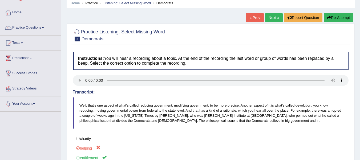
click at [109, 131] on div "Instructions: You will hear a recording about a topic. At the end of the record…" at bounding box center [210, 123] width 279 height 148
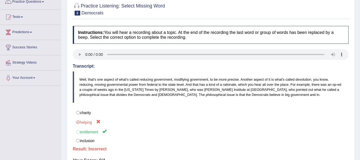
scroll to position [43, 0]
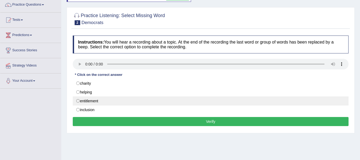
click at [98, 105] on label "entitlement" at bounding box center [211, 100] width 276 height 9
radio input "true"
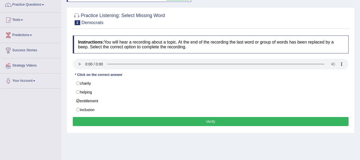
click at [101, 118] on button "Verify" at bounding box center [211, 121] width 276 height 9
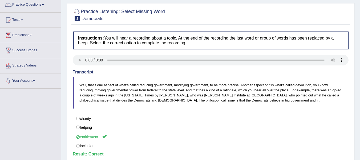
click at [331, 13] on div at bounding box center [211, 14] width 276 height 16
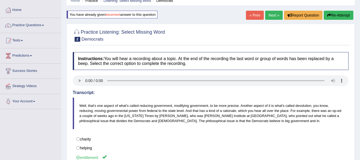
scroll to position [23, 0]
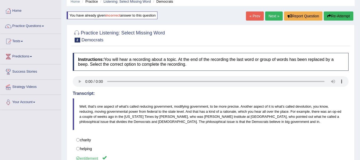
click at [273, 18] on link "Next »" at bounding box center [274, 15] width 18 height 9
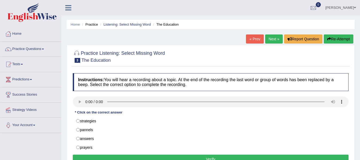
click at [222, 41] on div "Home Practice Listening: Select Missing Word The Education « Prev Next » Report…" at bounding box center [210, 133] width 299 height 267
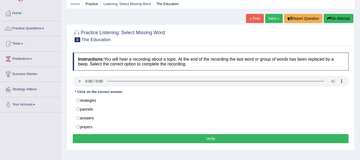
scroll to position [21, 0]
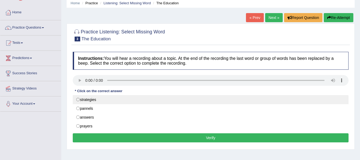
click at [78, 98] on label "strategies" at bounding box center [211, 99] width 276 height 9
radio input "true"
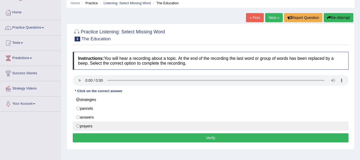
click at [79, 124] on label "prayers" at bounding box center [211, 125] width 276 height 9
radio input "true"
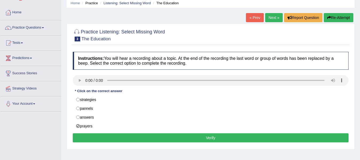
click at [96, 136] on button "Verify" at bounding box center [211, 137] width 276 height 9
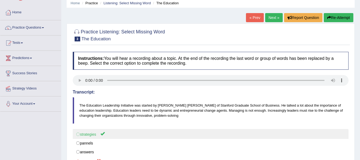
click at [116, 129] on label "strategies" at bounding box center [211, 134] width 276 height 10
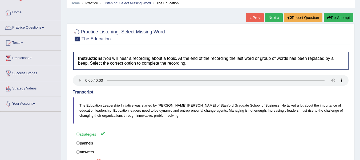
click at [125, 128] on div "Instructions: You will hear a recording about a topic. At the end of the record…" at bounding box center [210, 120] width 279 height 143
click at [330, 18] on button "Re-Attempt" at bounding box center [339, 17] width 30 height 9
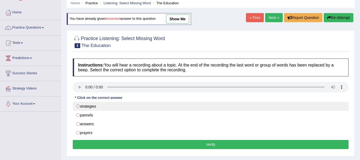
click at [151, 104] on label "strategies" at bounding box center [211, 106] width 276 height 9
radio input "true"
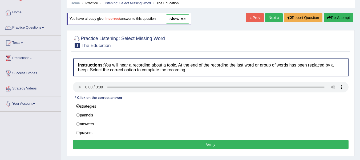
click at [159, 145] on button "Verify" at bounding box center [211, 144] width 276 height 9
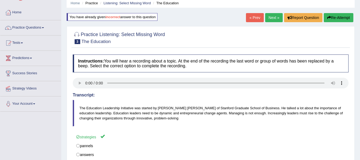
click at [274, 17] on link "Next »" at bounding box center [274, 17] width 18 height 9
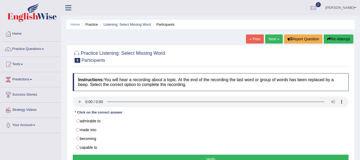
drag, startPoint x: 0, startPoint y: 0, endPoint x: 245, endPoint y: 54, distance: 251.0
click at [245, 54] on div at bounding box center [211, 56] width 276 height 16
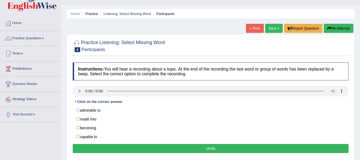
scroll to position [21, 0]
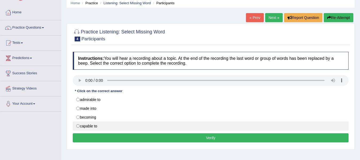
click at [95, 127] on label "capable to" at bounding box center [211, 125] width 276 height 9
radio input "true"
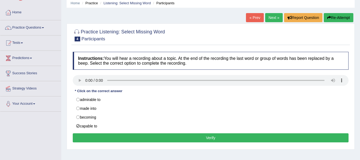
click at [98, 135] on button "Verify" at bounding box center [211, 137] width 276 height 9
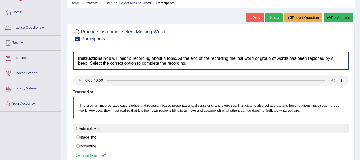
click at [161, 129] on label "admirable to" at bounding box center [211, 128] width 276 height 9
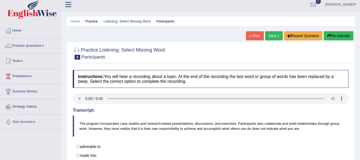
scroll to position [0, 0]
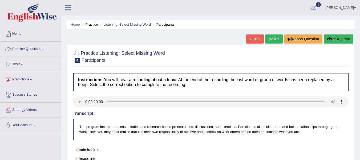
click at [38, 52] on link "Practice Questions" at bounding box center [30, 48] width 61 height 13
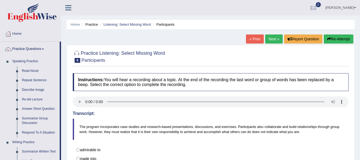
click at [2, 102] on li "Speaking Practice Read Aloud Repeat Sentence Describe Image Re-tell Lecture Ans…" at bounding box center [29, 97] width 59 height 81
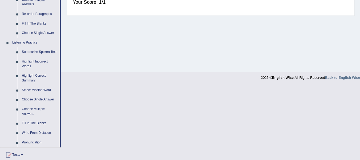
scroll to position [213, 0]
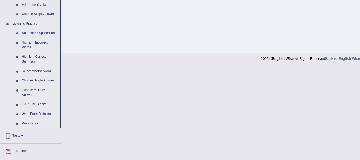
click at [33, 70] on link "Select Missing Word" at bounding box center [39, 71] width 40 height 10
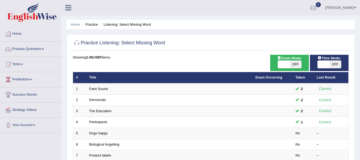
click at [31, 45] on link "Practice Questions" at bounding box center [30, 48] width 61 height 13
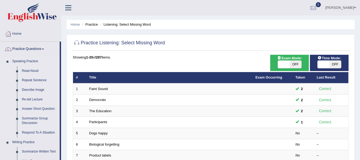
click at [1, 86] on li "Speaking Practice Read Aloud Repeat Sentence Describe Image Re-tell Lecture Ans…" at bounding box center [29, 97] width 59 height 81
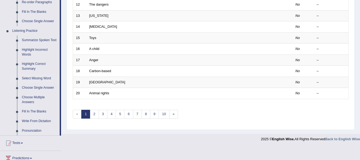
scroll to position [206, 0]
click at [30, 85] on link "Choose Single Answer" at bounding box center [39, 88] width 40 height 10
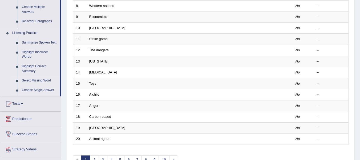
scroll to position [70, 0]
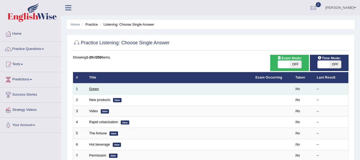
click at [93, 89] on link "Green" at bounding box center [94, 89] width 10 height 4
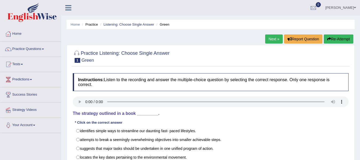
click at [101, 66] on div "Practice Listening: Choose Single Answer 1 Green" at bounding box center [210, 57] width 279 height 19
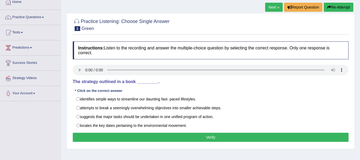
scroll to position [32, 0]
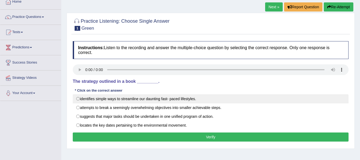
click at [79, 98] on label "identifies simple ways to streamline our daunting fast- paced lifestyles." at bounding box center [211, 98] width 276 height 9
radio input "true"
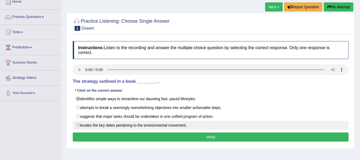
click at [140, 125] on label "locates the key dates pertaining to the environmental movement." at bounding box center [211, 125] width 276 height 9
radio input "true"
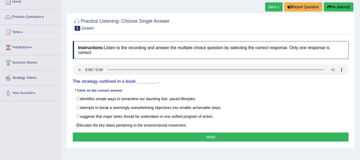
click at [140, 136] on button "Verify" at bounding box center [211, 136] width 276 height 9
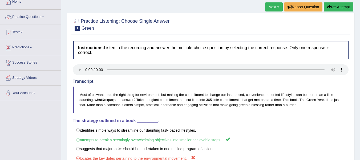
click at [157, 115] on div "Instructions: Listen to the recording and answer the multiple-choice question b…" at bounding box center [210, 113] width 279 height 150
click at [340, 7] on button "Re-Attempt" at bounding box center [339, 6] width 30 height 9
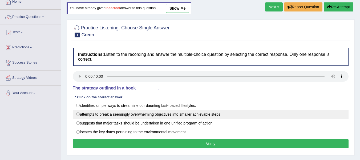
click at [133, 113] on label "attempts to break a seemingly overwhelming objectives into smaller achievable s…" at bounding box center [211, 114] width 276 height 9
radio input "true"
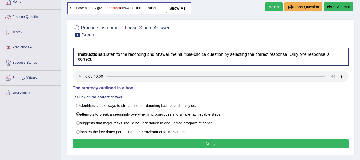
click at [154, 147] on button "Verify" at bounding box center [211, 143] width 276 height 9
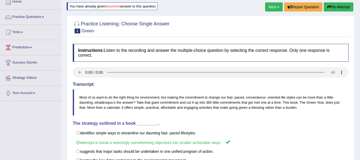
click at [273, 6] on link "Next »" at bounding box center [274, 6] width 18 height 9
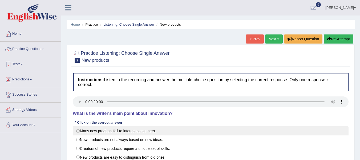
click at [182, 127] on label "Many new products fail to interest consumers." at bounding box center [211, 130] width 276 height 9
radio input "true"
click at [80, 138] on input "New products are not always based on new ideas." at bounding box center [81, 139] width 3 height 3
radio input "true"
click at [80, 147] on input "Creators of new products require a unique set of skills." at bounding box center [81, 148] width 3 height 3
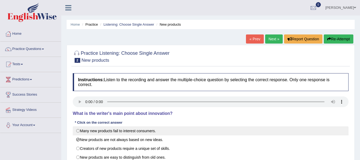
radio input "true"
click at [80, 155] on input "New products are easy to distinguish from old ones." at bounding box center [81, 156] width 3 height 3
radio input "true"
click at [80, 129] on input "Many new products fail to interest consumers." at bounding box center [81, 130] width 3 height 3
radio input "true"
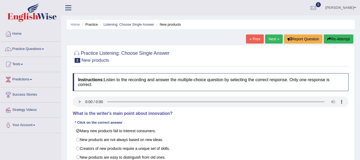
click at [209, 87] on h4 "Instructions: Listen to the recording and answer the multiple-choice question b…" at bounding box center [211, 82] width 276 height 18
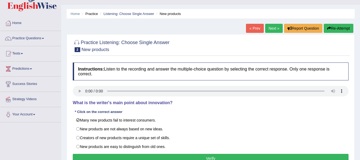
scroll to position [21, 0]
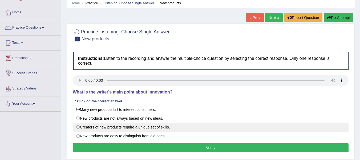
click at [80, 126] on label "Creators of new products require a unique set of skills." at bounding box center [211, 126] width 276 height 9
radio input "true"
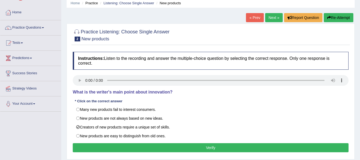
click at [108, 146] on button "Verify" at bounding box center [211, 147] width 276 height 9
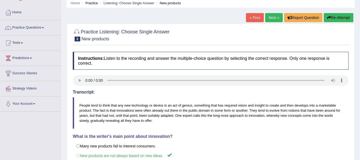
click at [206, 135] on h4 "What is the writer's main point about innovation?" at bounding box center [211, 136] width 276 height 5
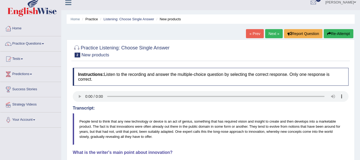
scroll to position [0, 0]
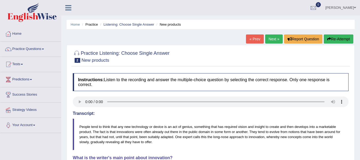
click at [326, 42] on button "Re-Attempt" at bounding box center [339, 38] width 30 height 9
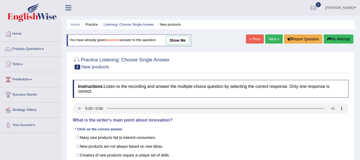
scroll to position [11, 0]
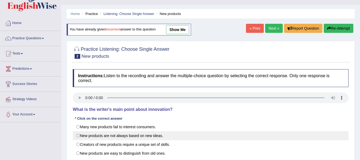
click at [150, 136] on label "New products are not always based on new ideas." at bounding box center [211, 135] width 276 height 9
radio input "true"
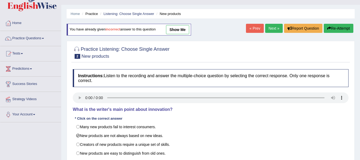
click at [225, 117] on div "Instructions: Listen to the recording and answer the multiple-choice question b…" at bounding box center [210, 119] width 279 height 107
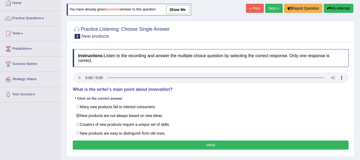
scroll to position [32, 0]
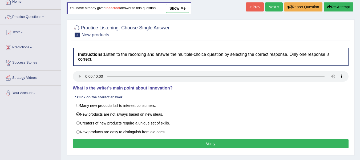
click at [219, 143] on button "Verify" at bounding box center [211, 143] width 276 height 9
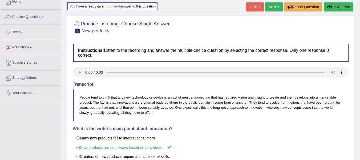
click at [248, 124] on div "Instructions: Listen to the recording and answer the multiple-choice question b…" at bounding box center [210, 118] width 279 height 154
click at [273, 11] on link "Next »" at bounding box center [274, 6] width 18 height 9
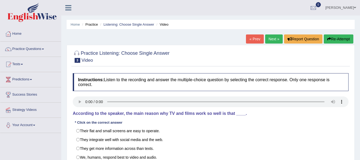
click at [250, 5] on ul "[PERSON_NAME] Toggle navigation Username: Suman_Gurung Access Type: Online Subs…" at bounding box center [255, 7] width 209 height 15
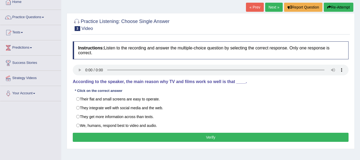
scroll to position [32, 0]
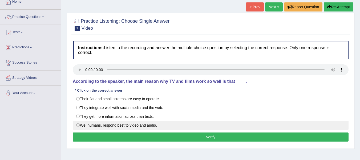
click at [81, 124] on label "We, humans, respond best to video and audio." at bounding box center [211, 125] width 276 height 9
radio input "true"
click at [81, 124] on label "We, humans, respond best to video and audio." at bounding box center [211, 125] width 276 height 9
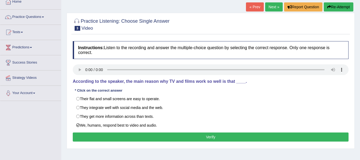
click at [96, 139] on button "Verify" at bounding box center [211, 136] width 276 height 9
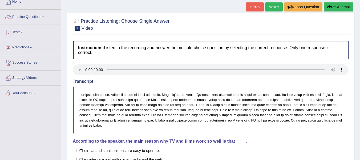
click at [272, 139] on h4 "According to the speaker, the main reason why TV and films work so well is that…" at bounding box center [211, 141] width 276 height 5
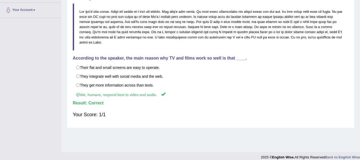
scroll to position [117, 0]
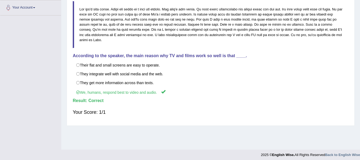
click at [48, 87] on div "Toggle navigation Home Practice Questions Speaking Practice Read Aloud Repeat S…" at bounding box center [180, 21] width 360 height 277
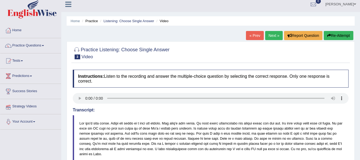
scroll to position [0, 0]
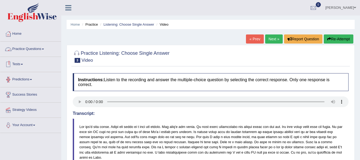
click at [40, 51] on link "Practice Questions" at bounding box center [30, 48] width 61 height 13
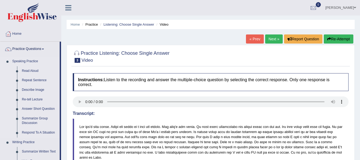
click at [3, 107] on li "Speaking Practice Read Aloud Repeat Sentence Describe Image Re-tell Lecture Ans…" at bounding box center [29, 97] width 59 height 81
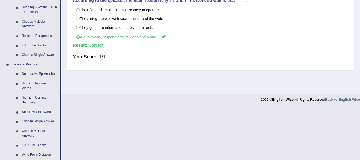
scroll to position [173, 0]
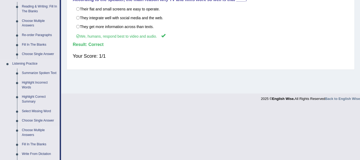
click at [34, 134] on link "Choose Multiple Answers" at bounding box center [39, 132] width 40 height 14
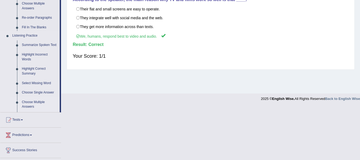
scroll to position [149, 0]
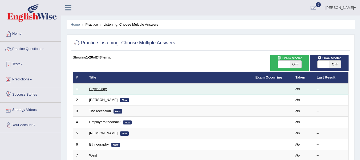
click at [101, 87] on link "Psychology" at bounding box center [98, 89] width 18 height 4
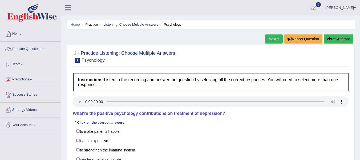
click at [81, 67] on div "Practice Listening: Choose Multiple Answers 1 Psychology Instructions: Listen t…" at bounding box center [211, 118] width 288 height 147
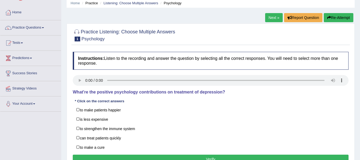
scroll to position [32, 0]
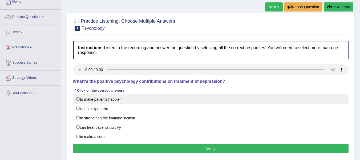
click at [77, 99] on label "to make patients happier" at bounding box center [211, 99] width 276 height 10
checkbox input "true"
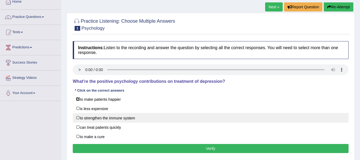
click at [79, 117] on label "to strengthen the immune system" at bounding box center [211, 118] width 276 height 10
checkbox input "true"
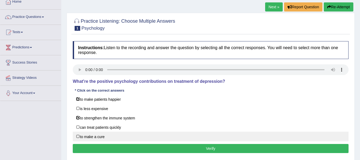
click at [88, 133] on label "to make a cure" at bounding box center [211, 136] width 276 height 10
checkbox input "true"
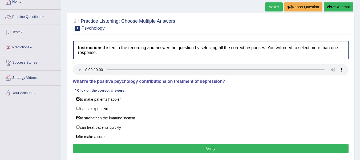
click at [118, 151] on button "Verify" at bounding box center [211, 148] width 276 height 9
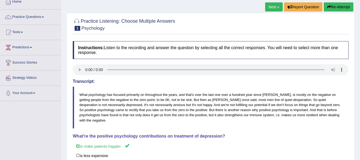
click at [197, 123] on blockquote "What psychology has focused primarily on throughout the years, and that's over …" at bounding box center [211, 107] width 276 height 42
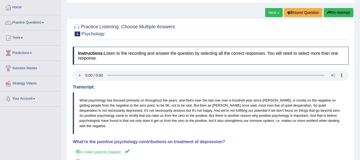
scroll to position [26, 0]
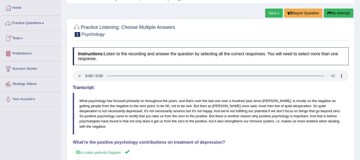
click at [27, 28] on link "Practice Questions" at bounding box center [30, 22] width 61 height 13
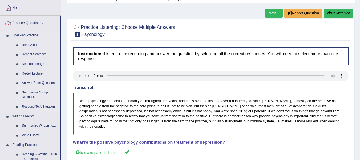
click at [6, 54] on li "Speaking Practice Read Aloud Repeat Sentence Describe Image Re-tell Lecture Ans…" at bounding box center [29, 71] width 59 height 81
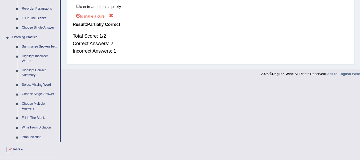
scroll to position [201, 0]
click at [39, 134] on link "Pronunciation" at bounding box center [39, 136] width 40 height 10
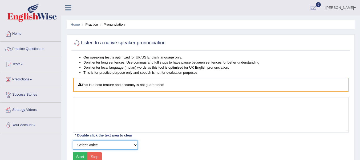
click at [124, 146] on select "Select Voice UK English Female UK English Male" at bounding box center [105, 144] width 65 height 9
select select "2"
click at [73, 140] on select "Select Voice UK English Female UK English Male" at bounding box center [105, 144] width 65 height 9
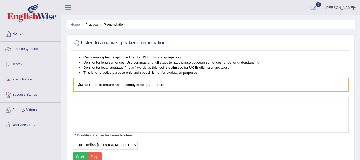
click at [81, 156] on button "Start" at bounding box center [80, 156] width 15 height 9
click at [152, 146] on div "Select Voice UK English Female UK English Male" at bounding box center [210, 144] width 281 height 9
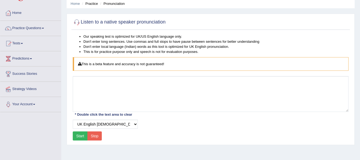
scroll to position [21, 0]
click at [78, 139] on button "Start" at bounding box center [80, 135] width 15 height 9
click at [78, 139] on div "Start Stop" at bounding box center [87, 135] width 29 height 9
click at [78, 139] on button "Start" at bounding box center [80, 135] width 15 height 9
click at [78, 139] on div "Start Stop" at bounding box center [87, 135] width 29 height 9
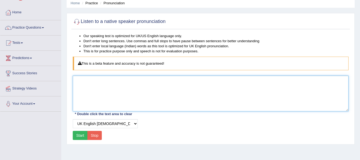
click at [95, 82] on textarea at bounding box center [211, 93] width 276 height 36
type textarea "h"
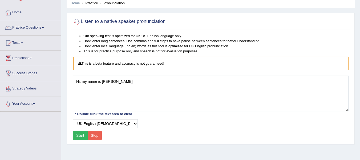
click at [82, 138] on button "Start" at bounding box center [80, 135] width 15 height 9
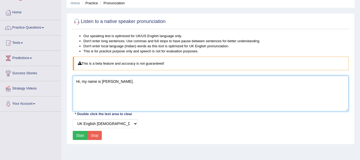
click at [134, 82] on textarea "Hi, my name is Suman Gurung." at bounding box center [211, 93] width 276 height 36
type textarea "H"
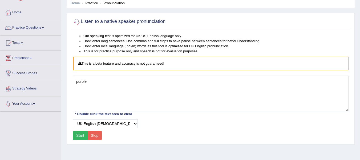
click at [82, 139] on button "Start" at bounding box center [80, 135] width 15 height 9
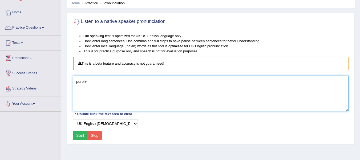
click at [108, 88] on textarea "purple" at bounding box center [211, 93] width 276 height 36
click at [98, 78] on textarea "purple" at bounding box center [211, 93] width 276 height 36
type textarea "p"
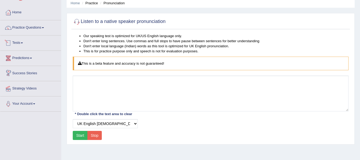
click at [18, 46] on link "Tests" at bounding box center [30, 41] width 61 height 13
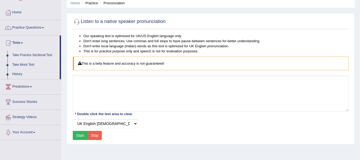
click at [26, 57] on link "Take Practice Sectional Test" at bounding box center [35, 55] width 50 height 10
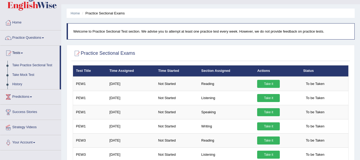
scroll to position [11, 0]
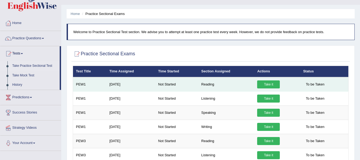
click at [264, 85] on link "Take it" at bounding box center [268, 84] width 23 height 8
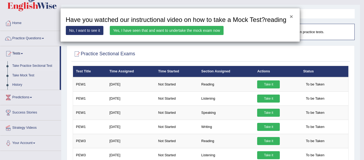
click at [292, 17] on button "×" at bounding box center [291, 17] width 3 height 6
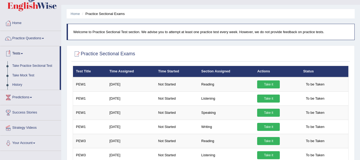
click at [32, 72] on link "Take Mock Test" at bounding box center [35, 76] width 50 height 10
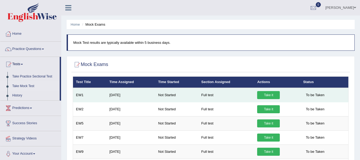
click at [267, 93] on link "Take it" at bounding box center [268, 95] width 23 height 8
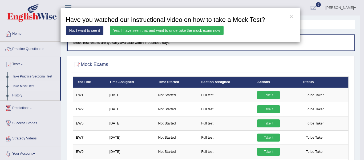
click at [169, 31] on link "Yes, I have seen that and want to undertake the mock exam now" at bounding box center [167, 30] width 114 height 9
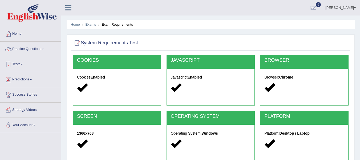
click at [286, 77] on strong "Chrome" at bounding box center [287, 77] width 14 height 4
click at [287, 61] on h2 "BROWSER" at bounding box center [305, 60] width 80 height 5
click at [268, 87] on icon at bounding box center [270, 87] width 10 height 10
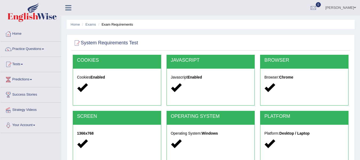
click at [268, 87] on icon at bounding box center [270, 87] width 10 height 10
click at [278, 41] on div at bounding box center [211, 43] width 276 height 11
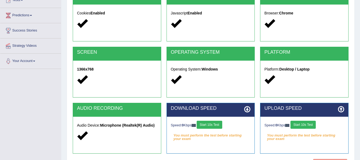
scroll to position [107, 0]
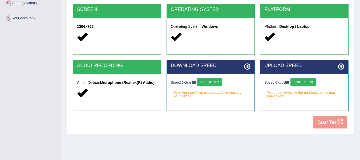
click at [248, 69] on icon at bounding box center [247, 66] width 6 height 6
click at [211, 80] on button "Start 10s Test" at bounding box center [209, 82] width 25 height 8
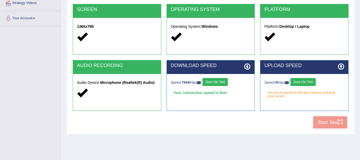
click at [310, 83] on button "Start 10s Test" at bounding box center [303, 82] width 25 height 8
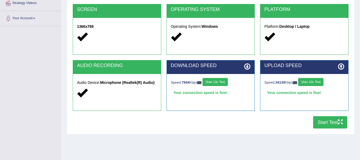
click at [324, 121] on button "Start Test" at bounding box center [330, 122] width 34 height 12
